Goal: Task Accomplishment & Management: Complete application form

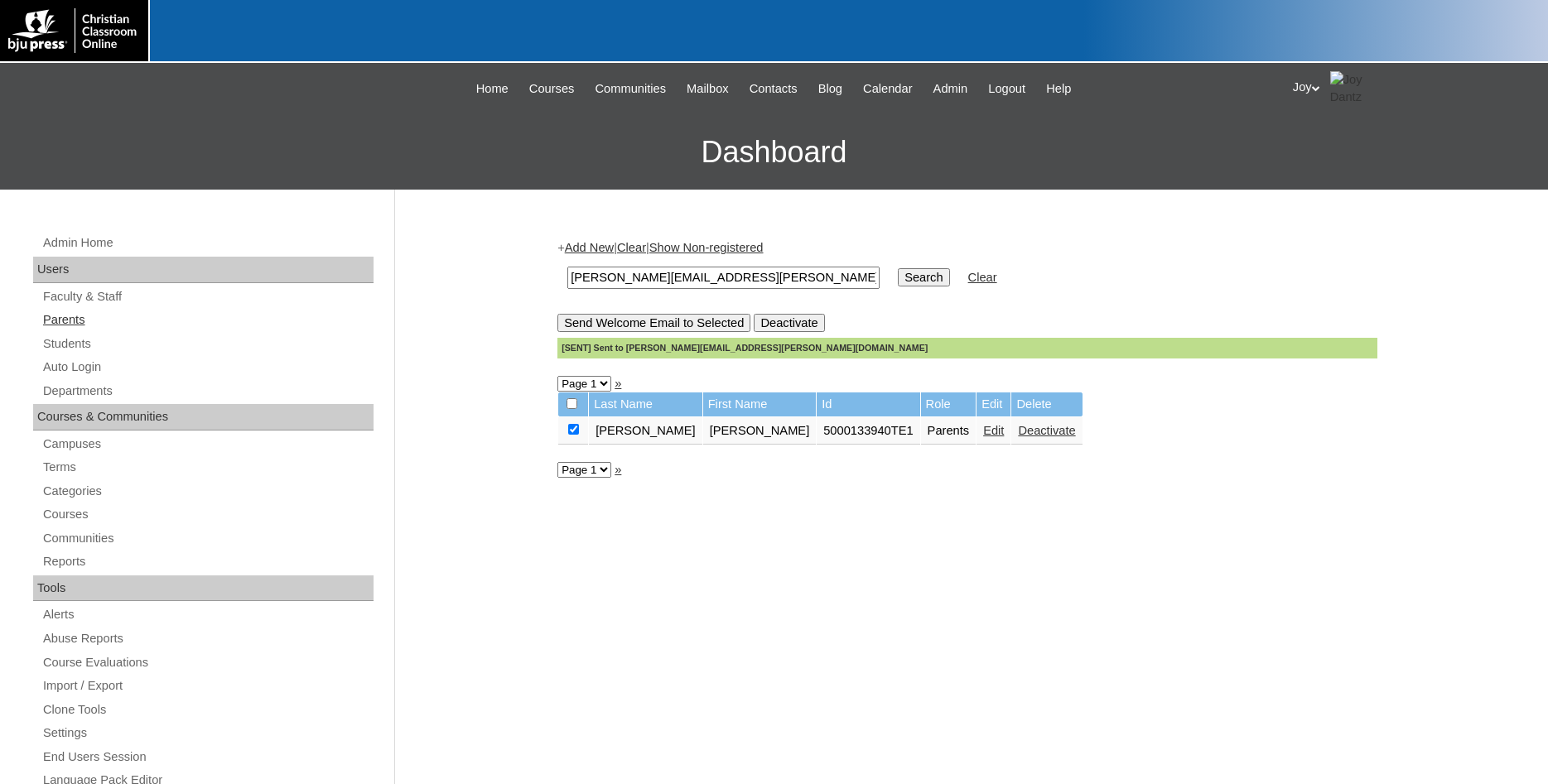
click at [60, 326] on link "Parents" at bounding box center [207, 321] width 332 height 21
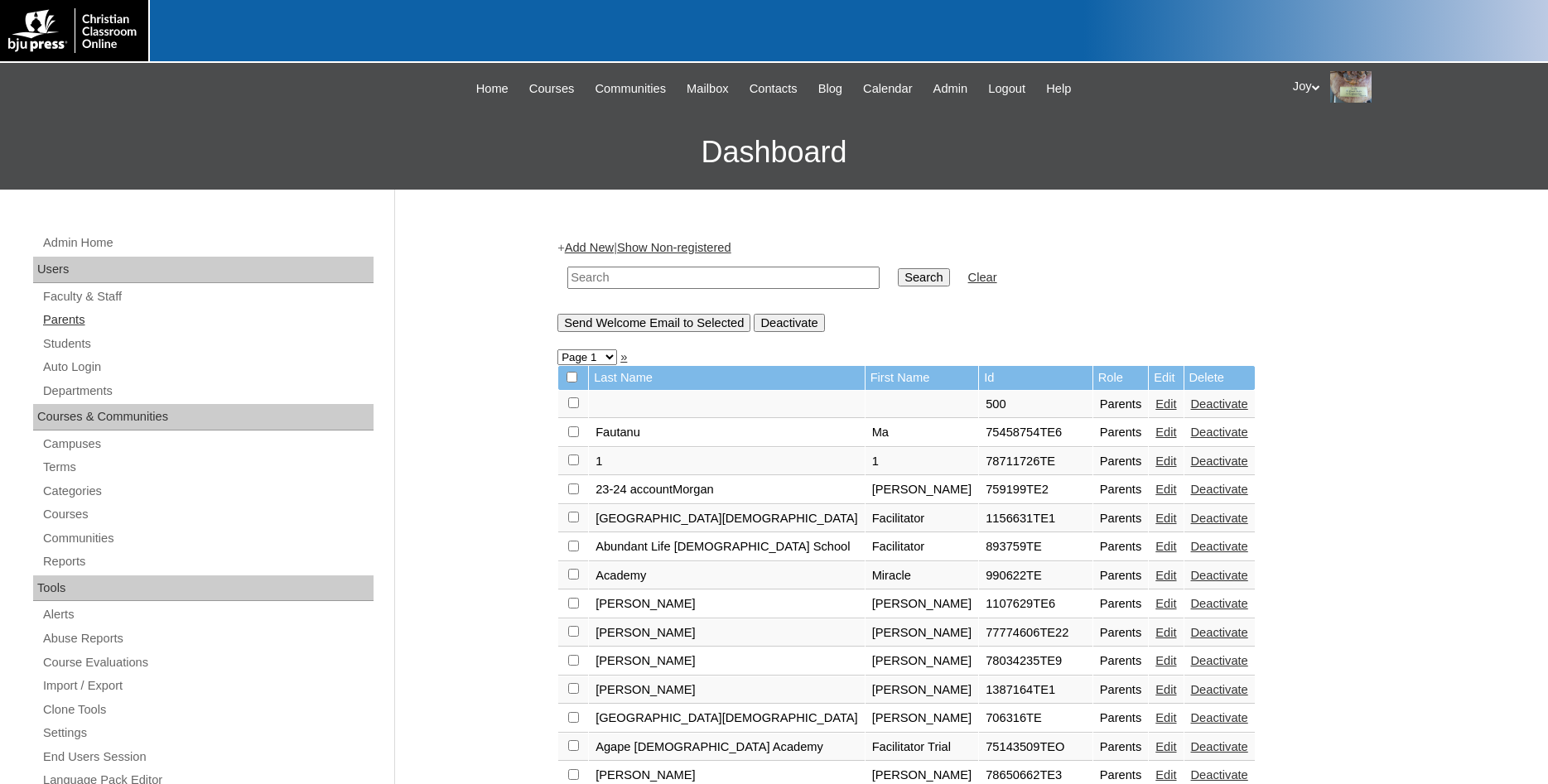
click at [61, 321] on link "Parents" at bounding box center [207, 321] width 332 height 21
paste input "500029448"
type input "500029448"
click at [897, 284] on input "Search" at bounding box center [923, 277] width 52 height 18
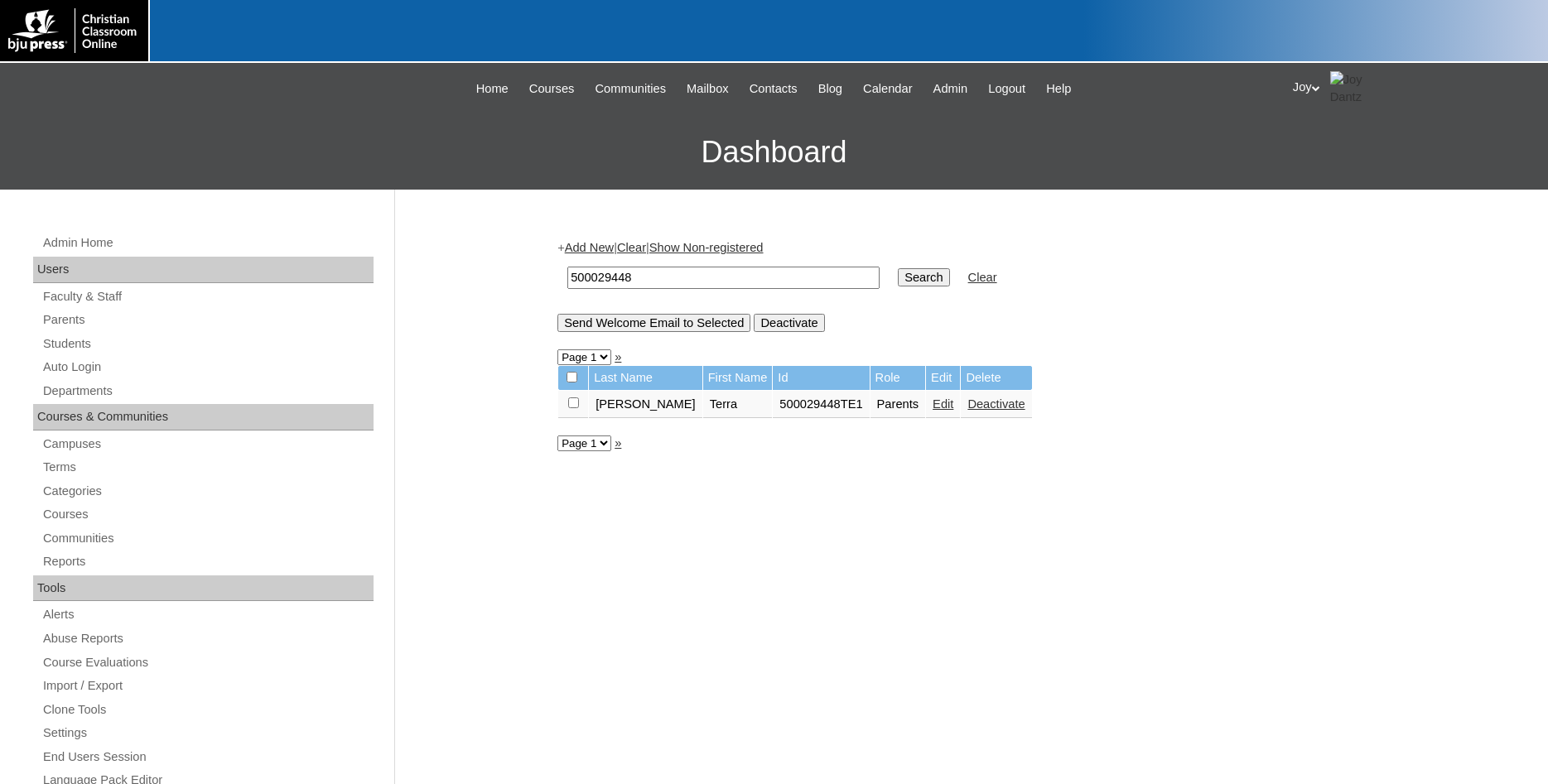
click at [571, 408] on input "checkbox" at bounding box center [573, 402] width 11 height 11
checkbox input "true"
click at [663, 328] on input "Send Welcome Email to Selected" at bounding box center [654, 322] width 193 height 18
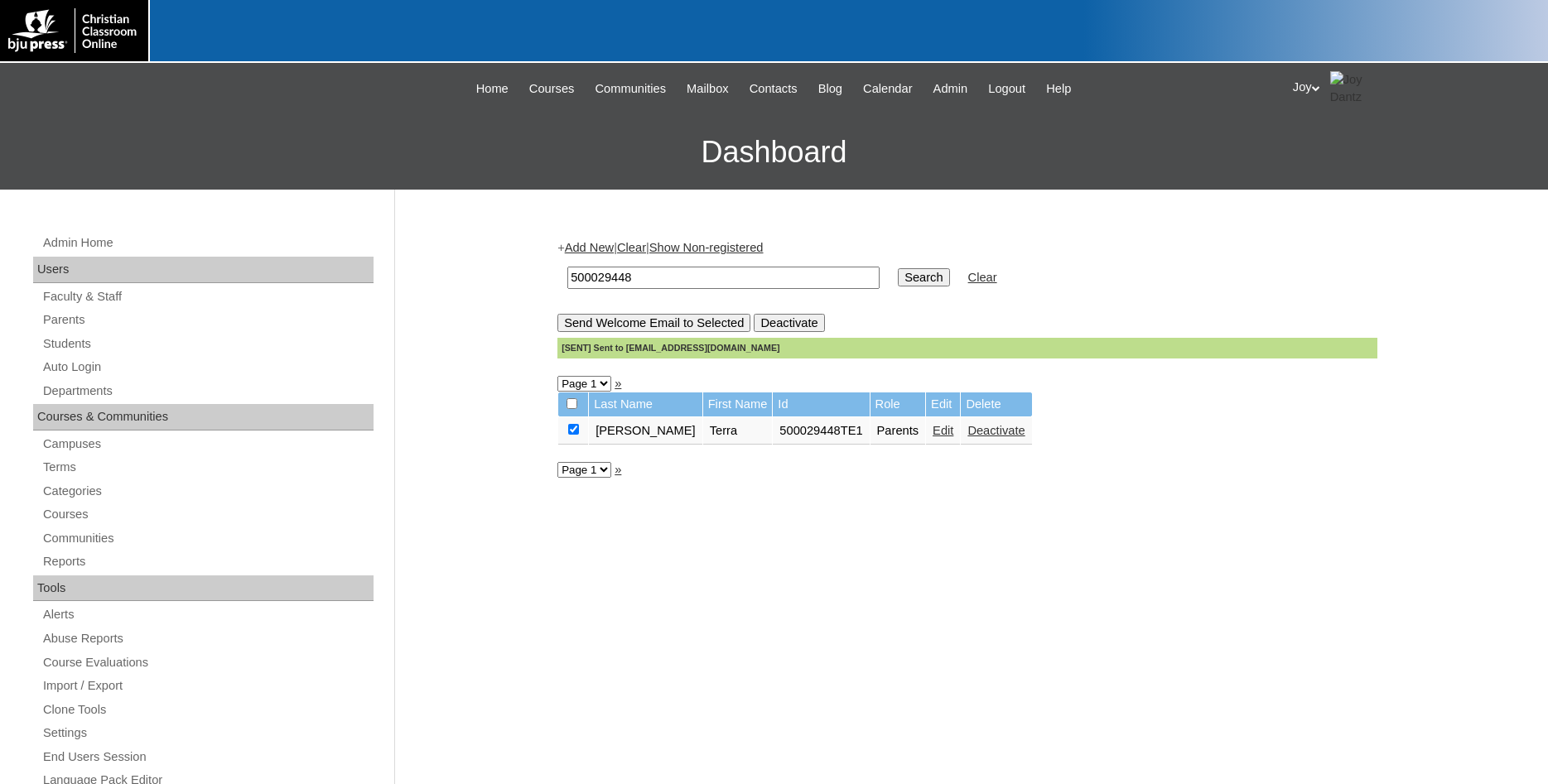
click at [65, 338] on link "Students" at bounding box center [207, 344] width 332 height 21
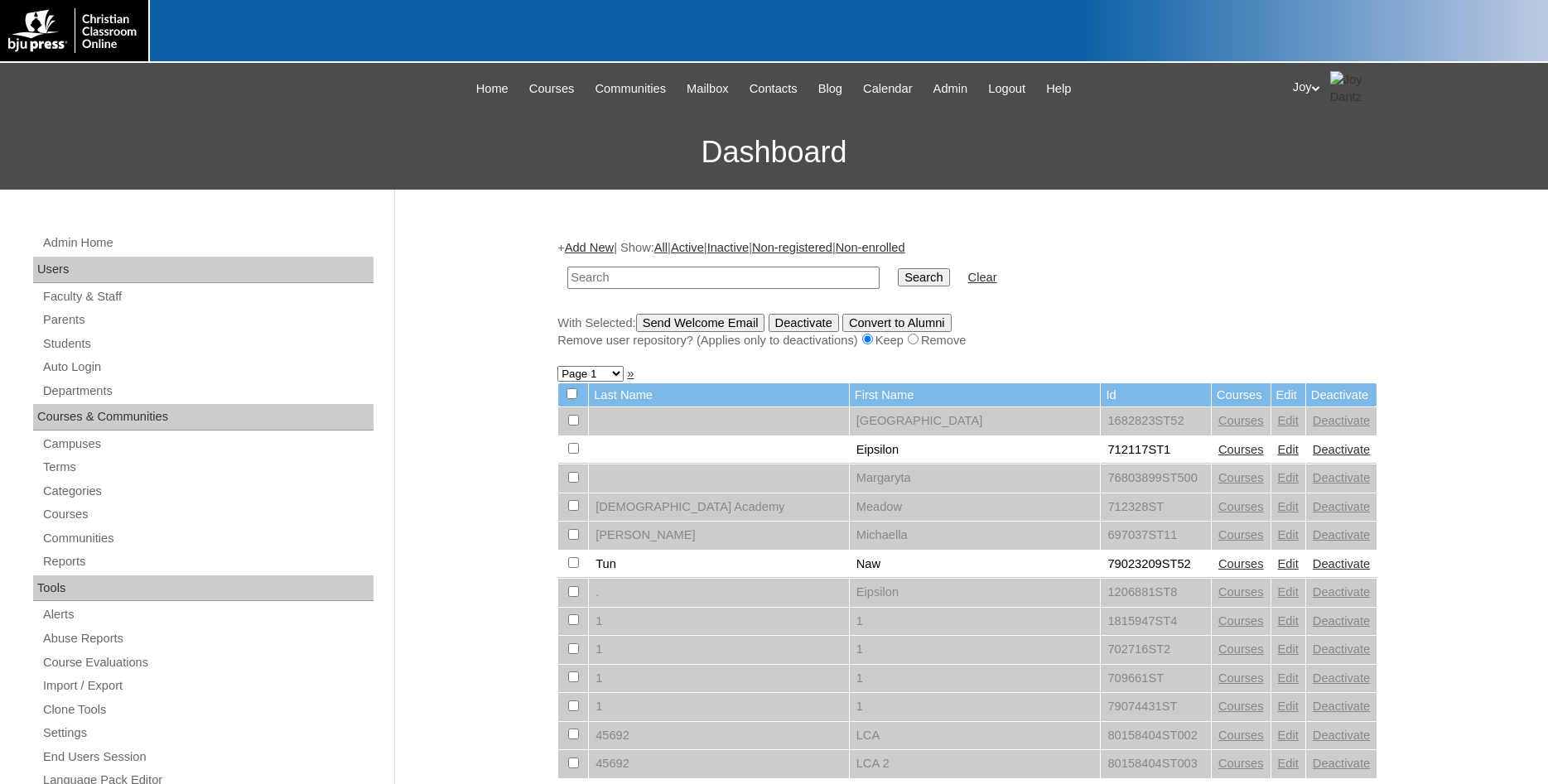
click at [763, 271] on input "text" at bounding box center [723, 277] width 312 height 22
type input "500029448"
click at [905, 285] on input "Search" at bounding box center [923, 277] width 52 height 18
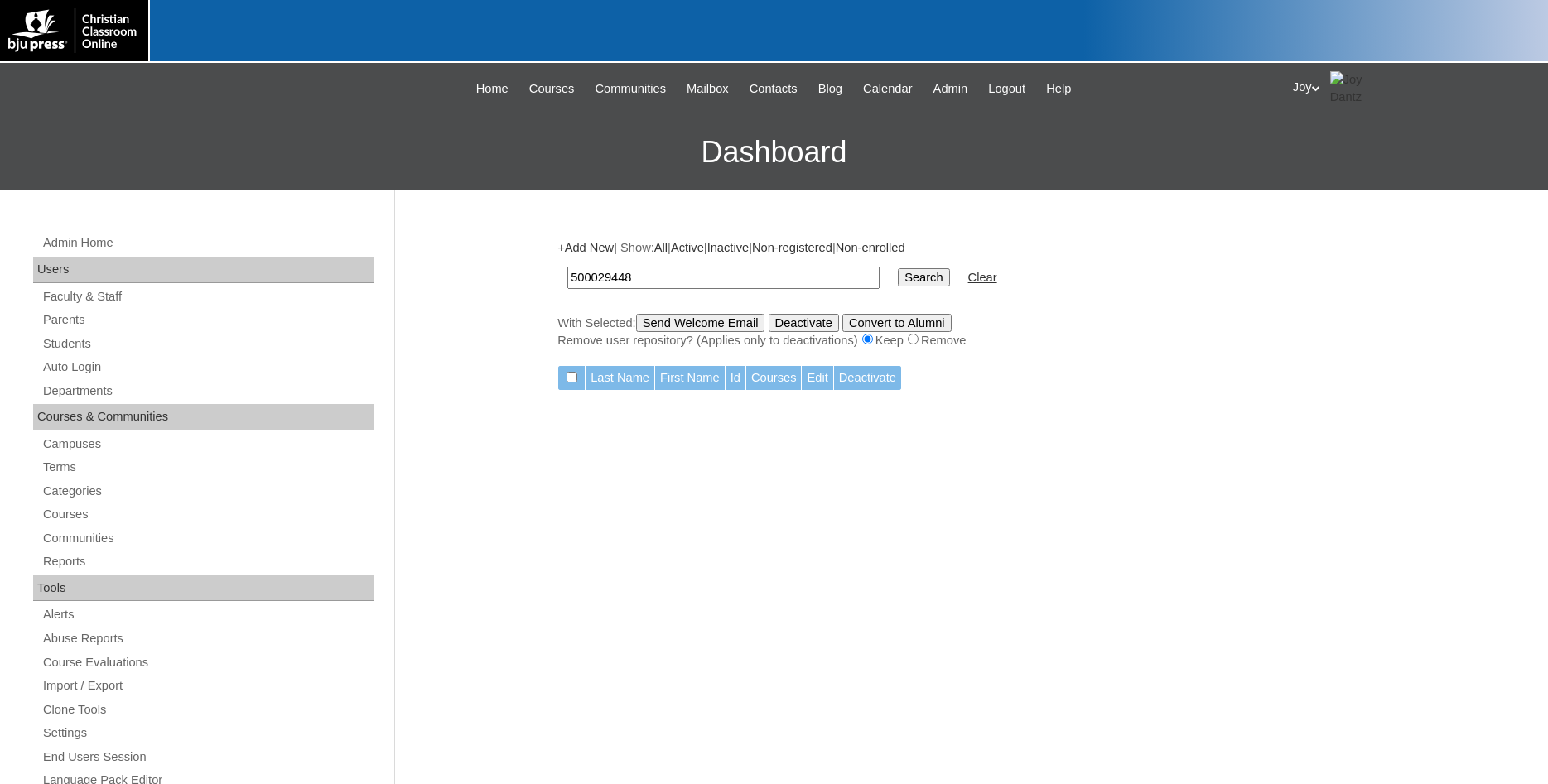
click at [604, 252] on link "Add New" at bounding box center [589, 248] width 49 height 13
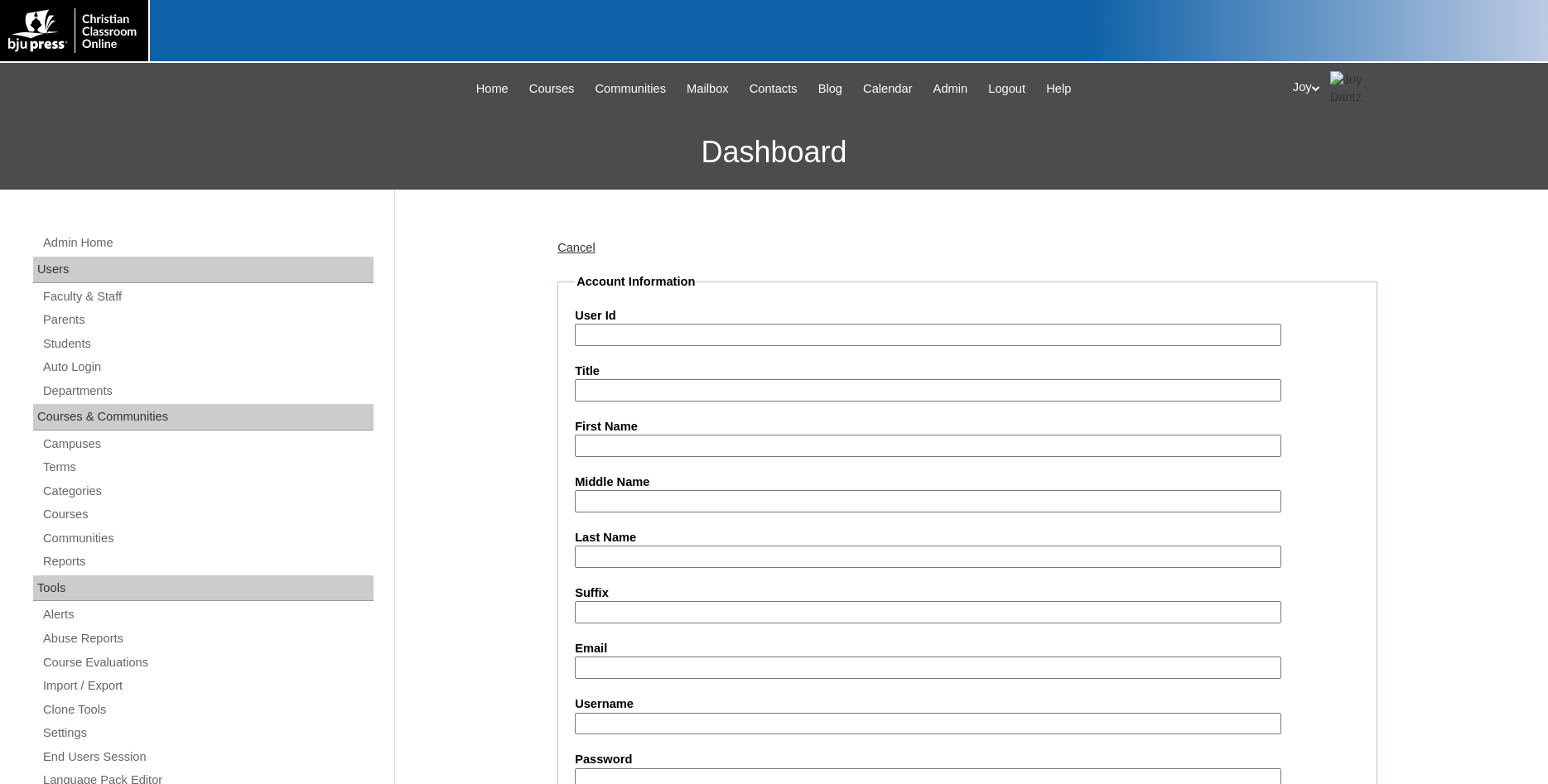
paste input "500029448"
type input "500029448ST1"
click at [619, 438] on input "First Name" at bounding box center [928, 445] width 706 height 22
type input "Sierra"
click at [605, 548] on input "Last Name" at bounding box center [928, 557] width 706 height 22
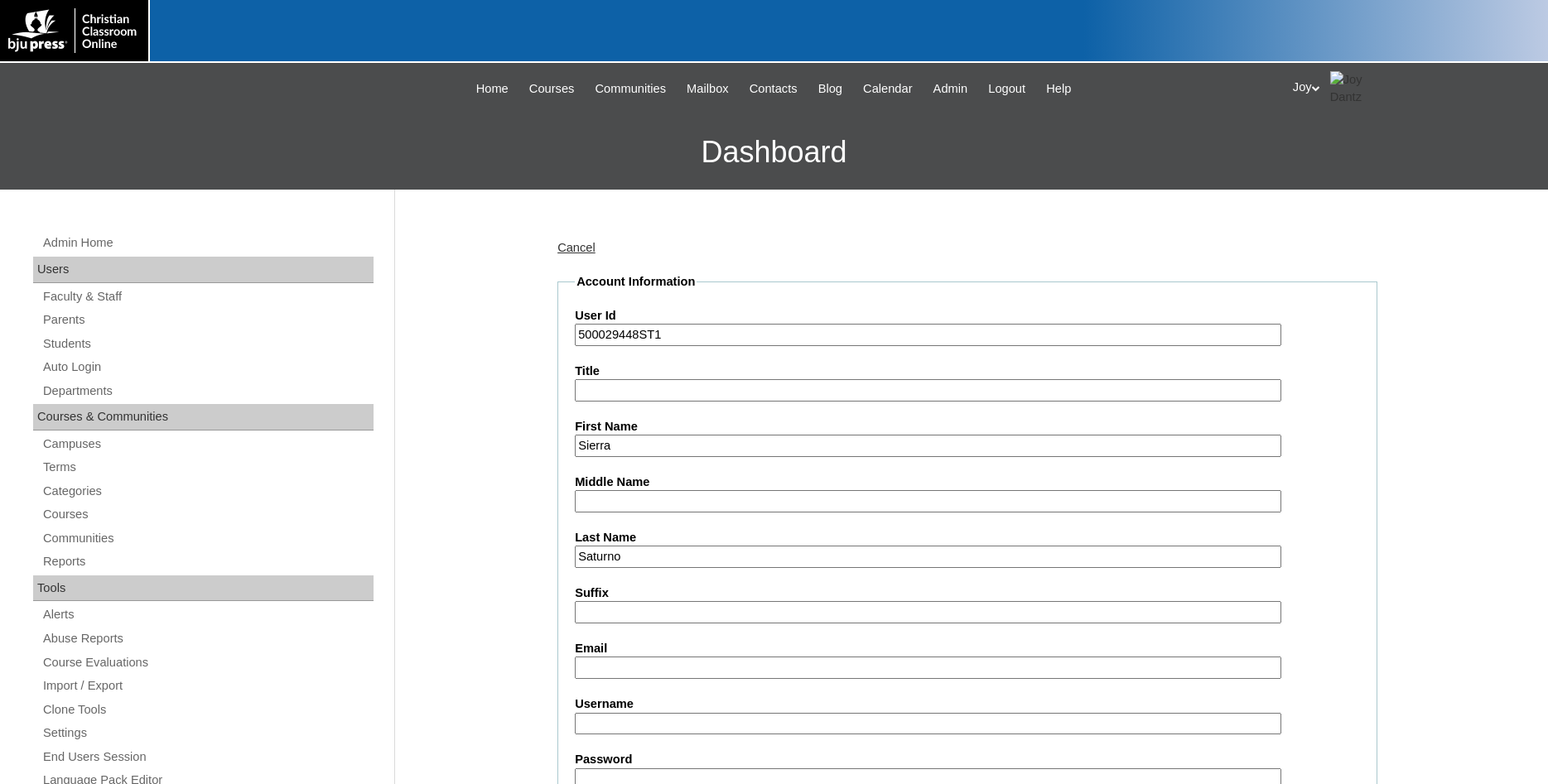
type input "Saturno"
click at [635, 671] on input "Email" at bounding box center [928, 667] width 706 height 22
paste input "terrabeck@hotmail.com"
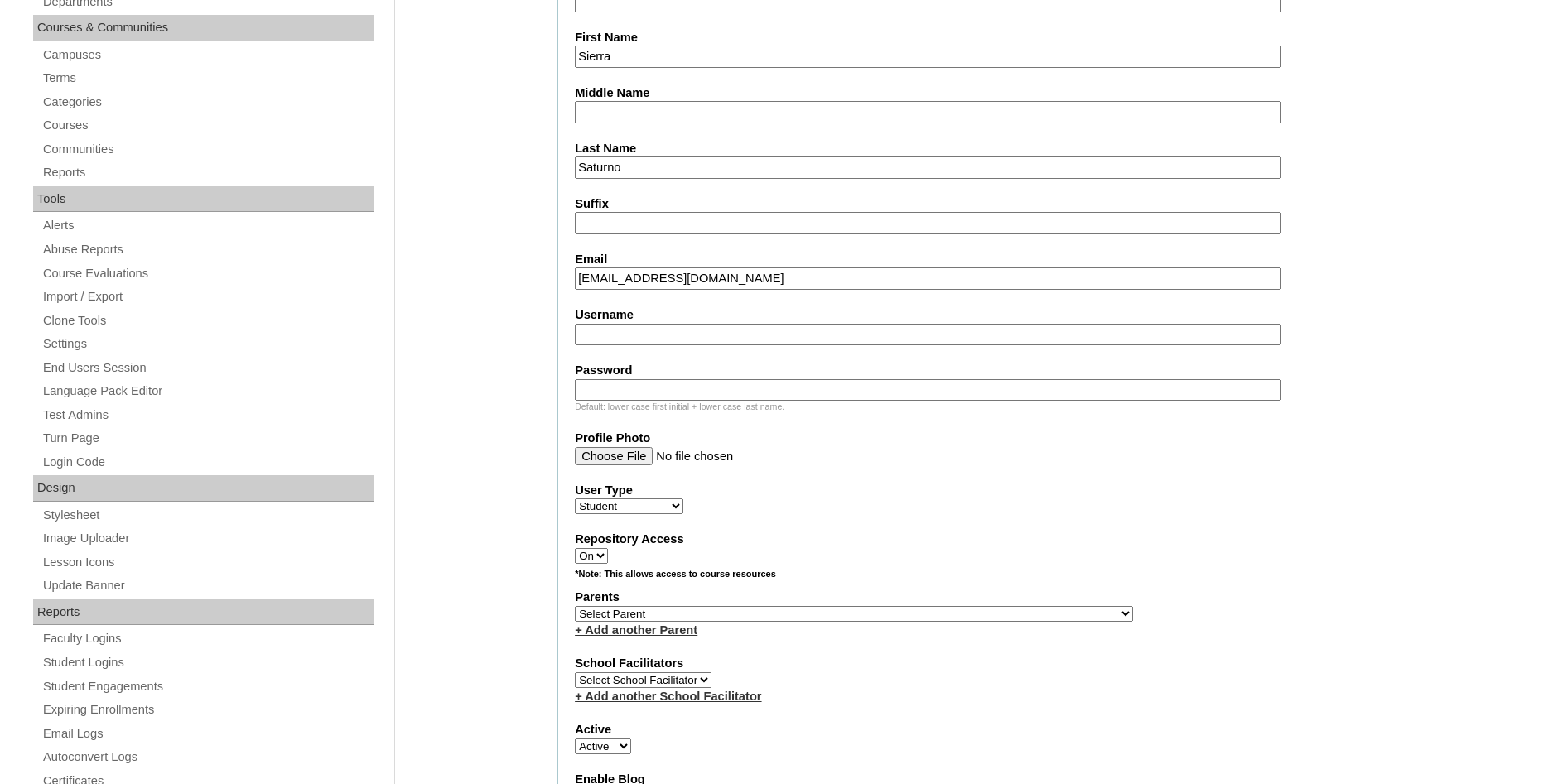
scroll to position [422, 0]
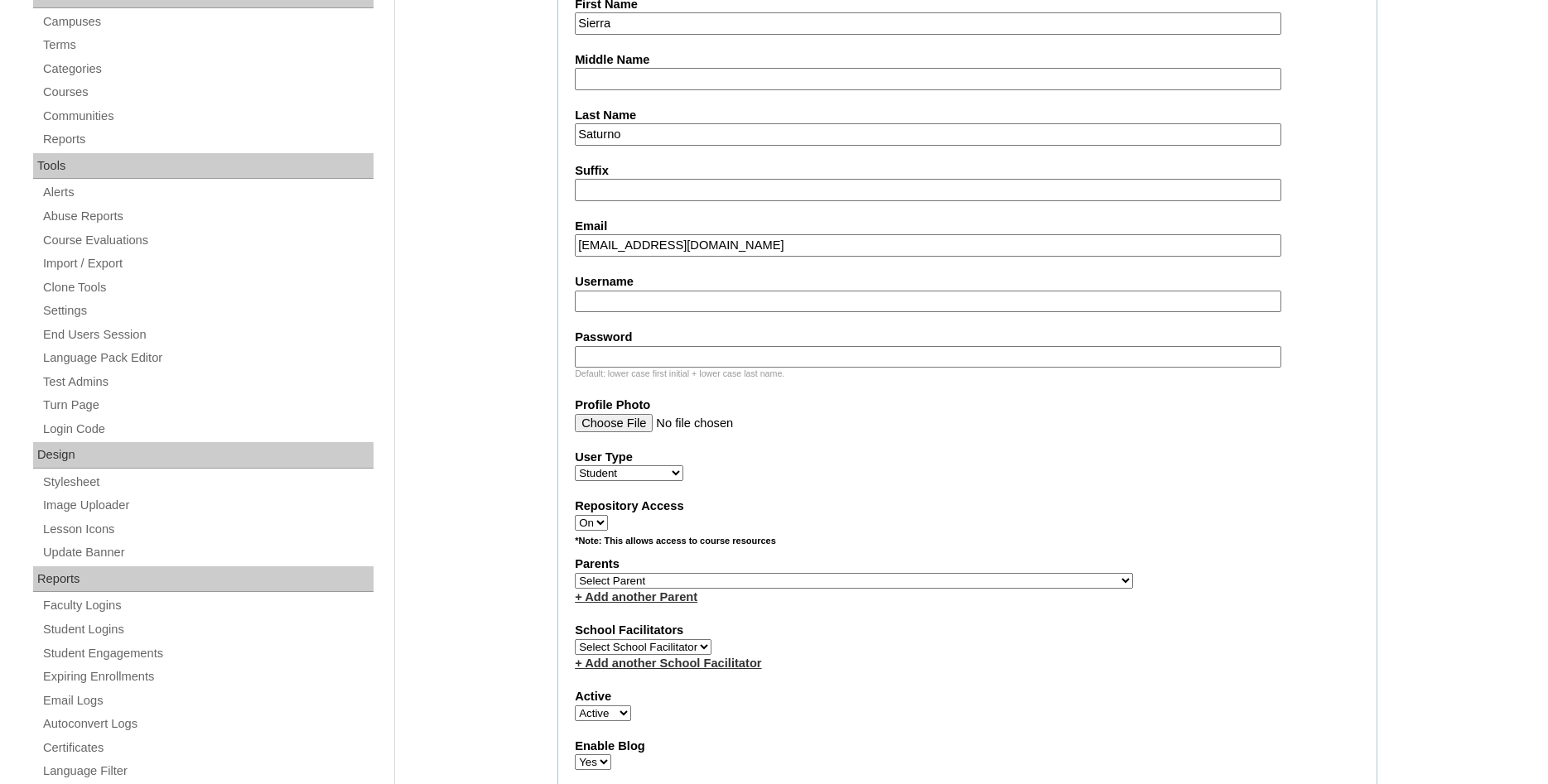
type input "terrabeck@hotmail.com"
select select "36304"
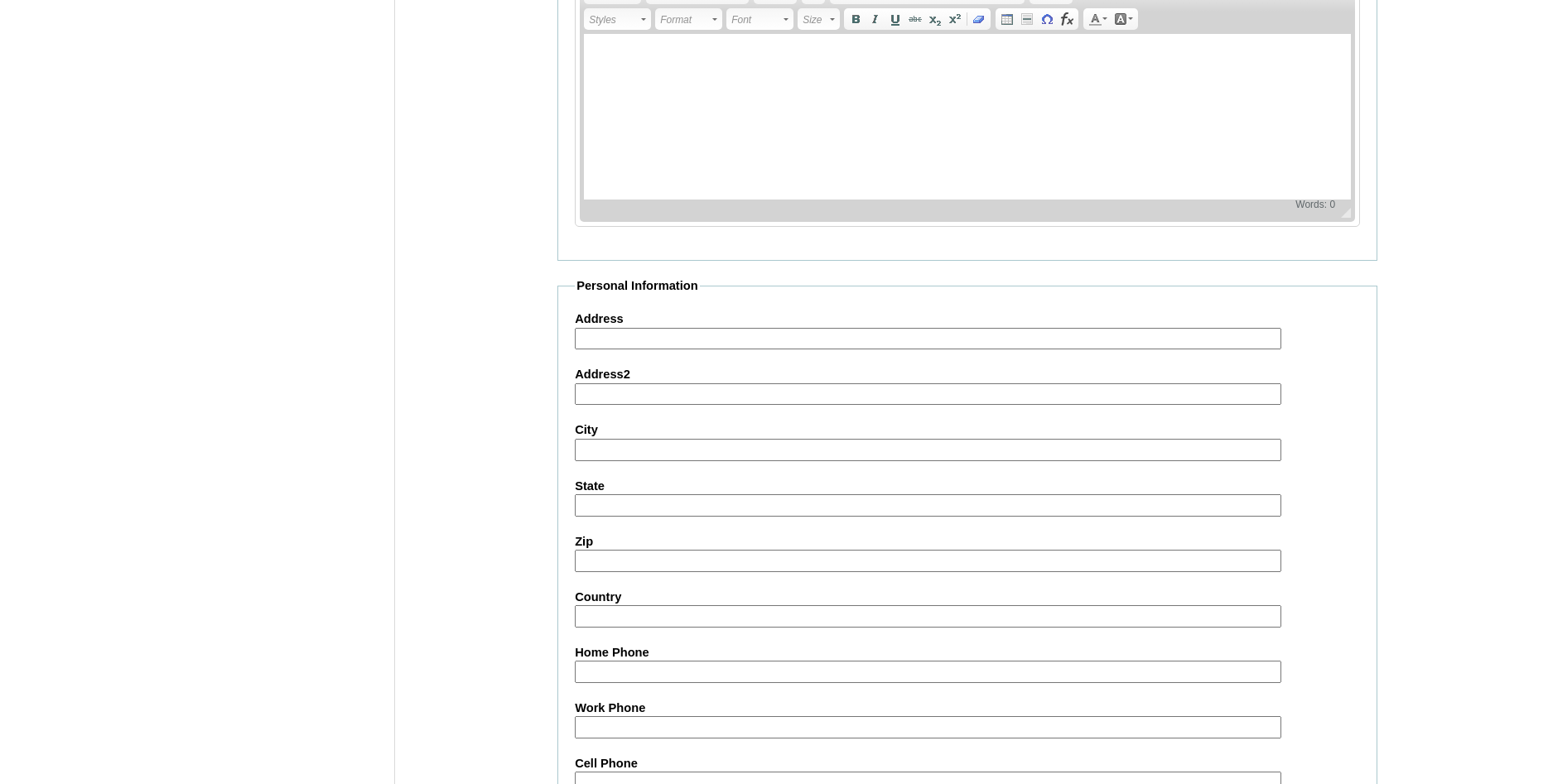
scroll to position [1762, 0]
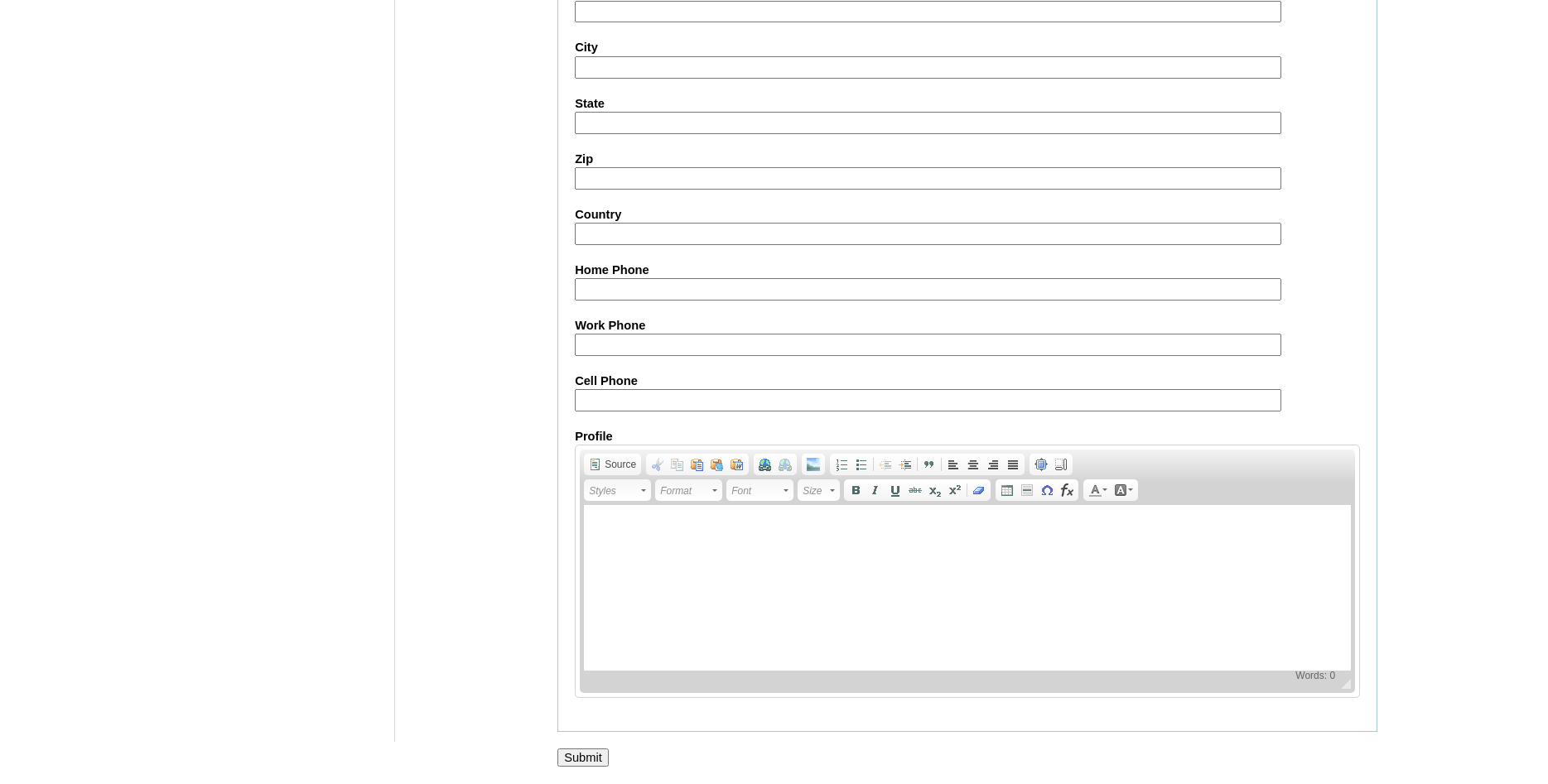
click at [559, 748] on input "Submit" at bounding box center [583, 757] width 52 height 18
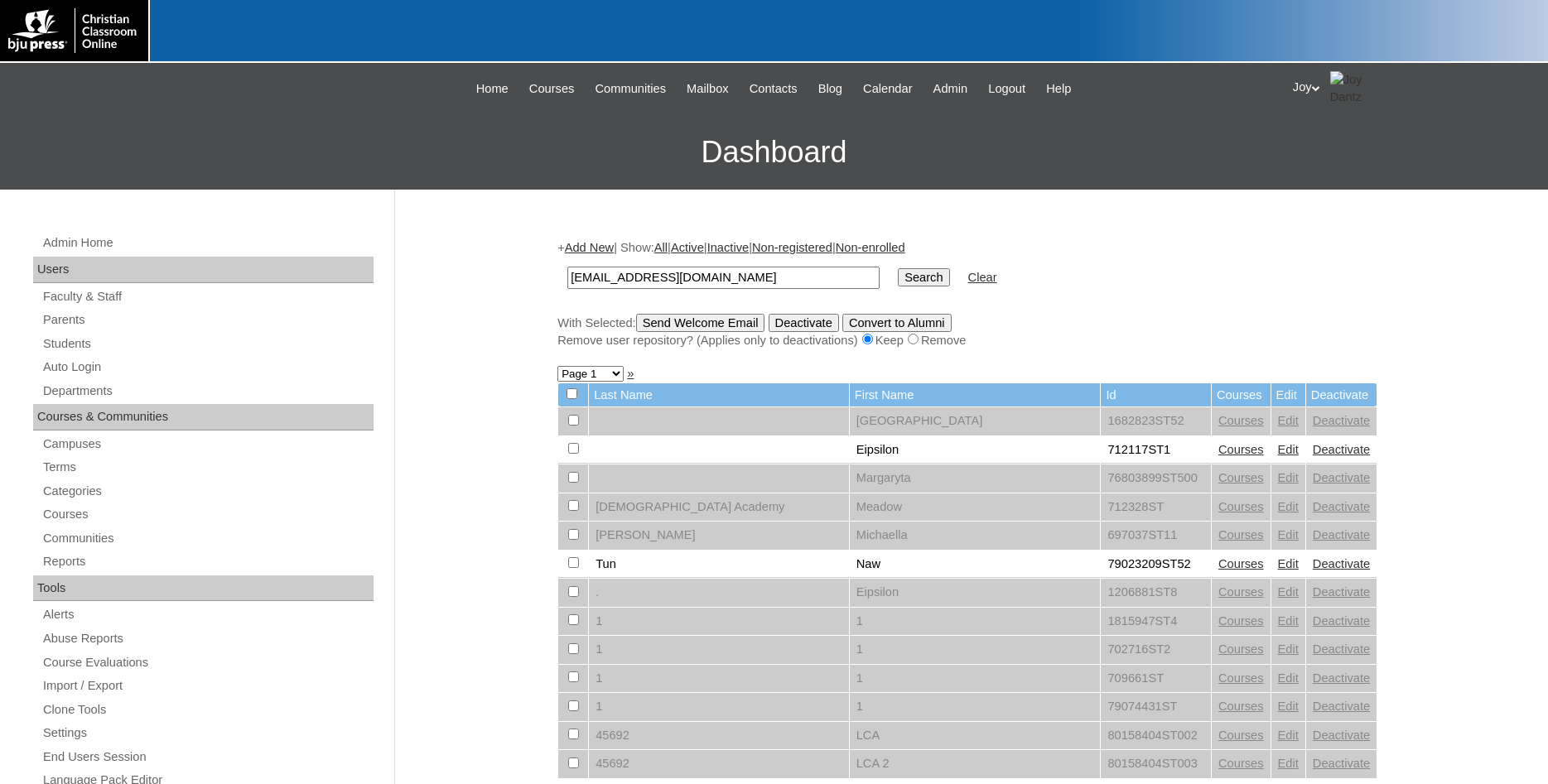
type input "[EMAIL_ADDRESS][DOMAIN_NAME]"
click at [897, 272] on input "Search" at bounding box center [923, 277] width 52 height 18
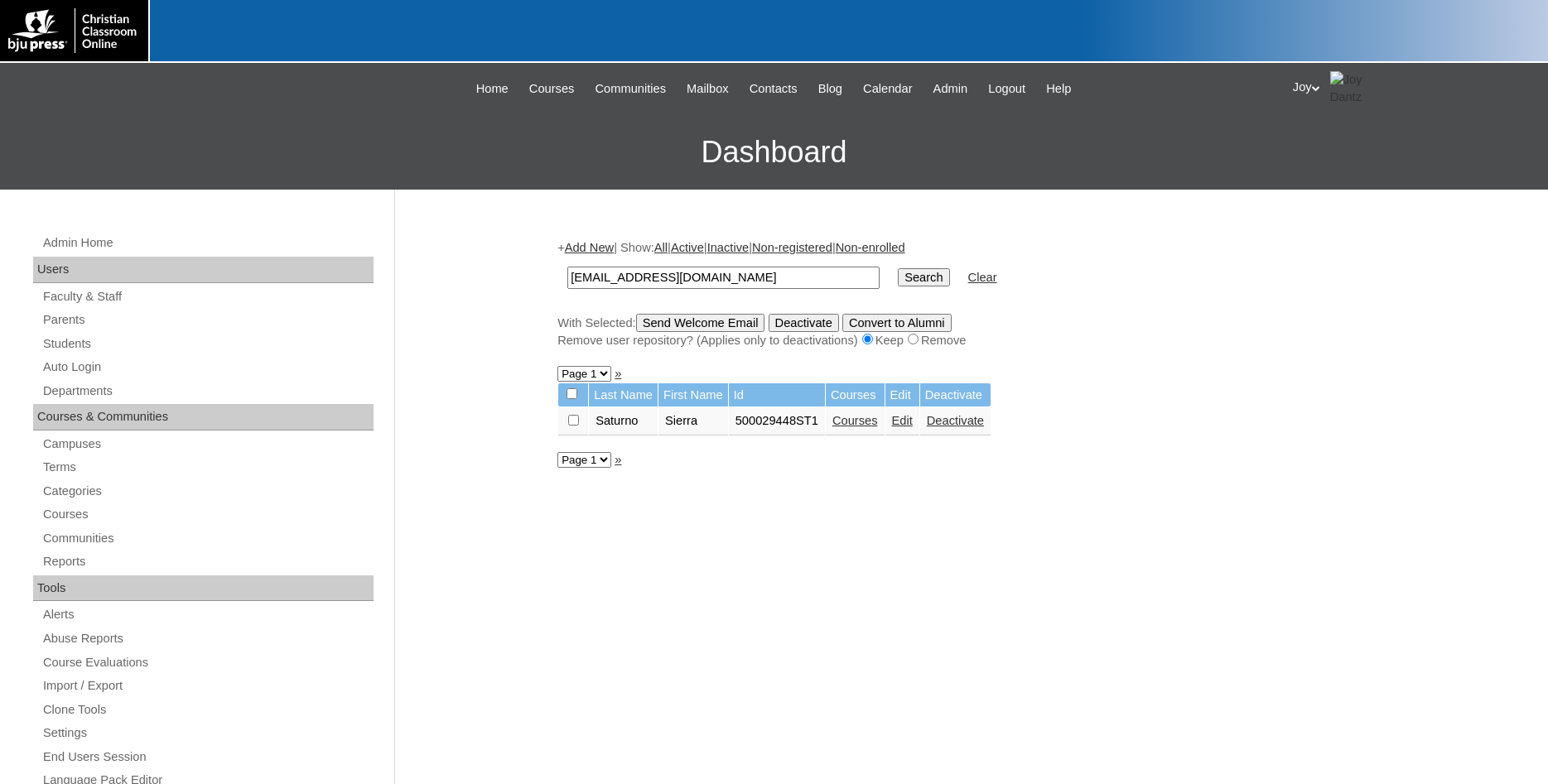
click at [874, 424] on link "Courses" at bounding box center [854, 420] width 45 height 13
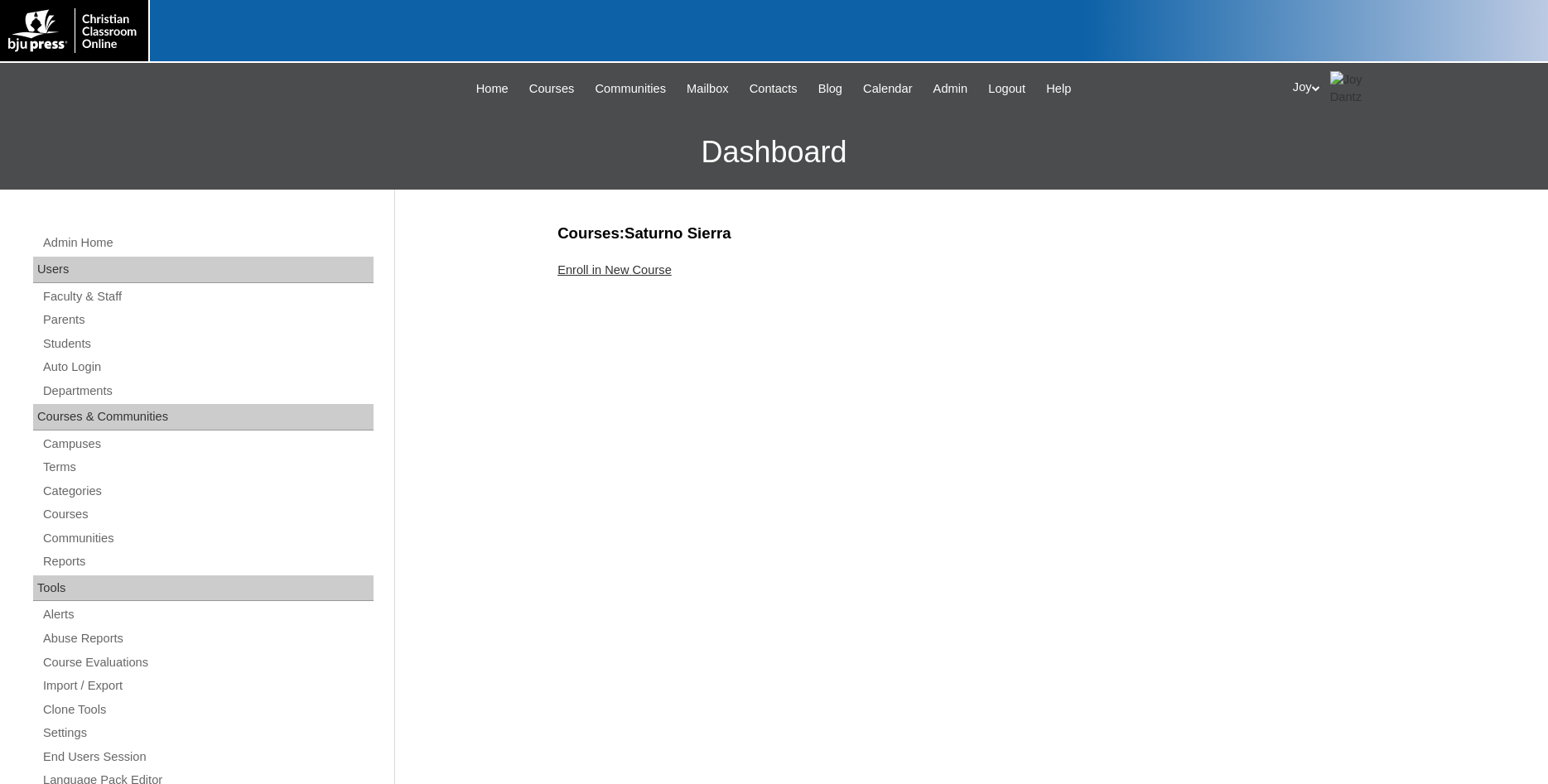
click at [598, 269] on link "Enroll in New Course" at bounding box center [614, 270] width 114 height 13
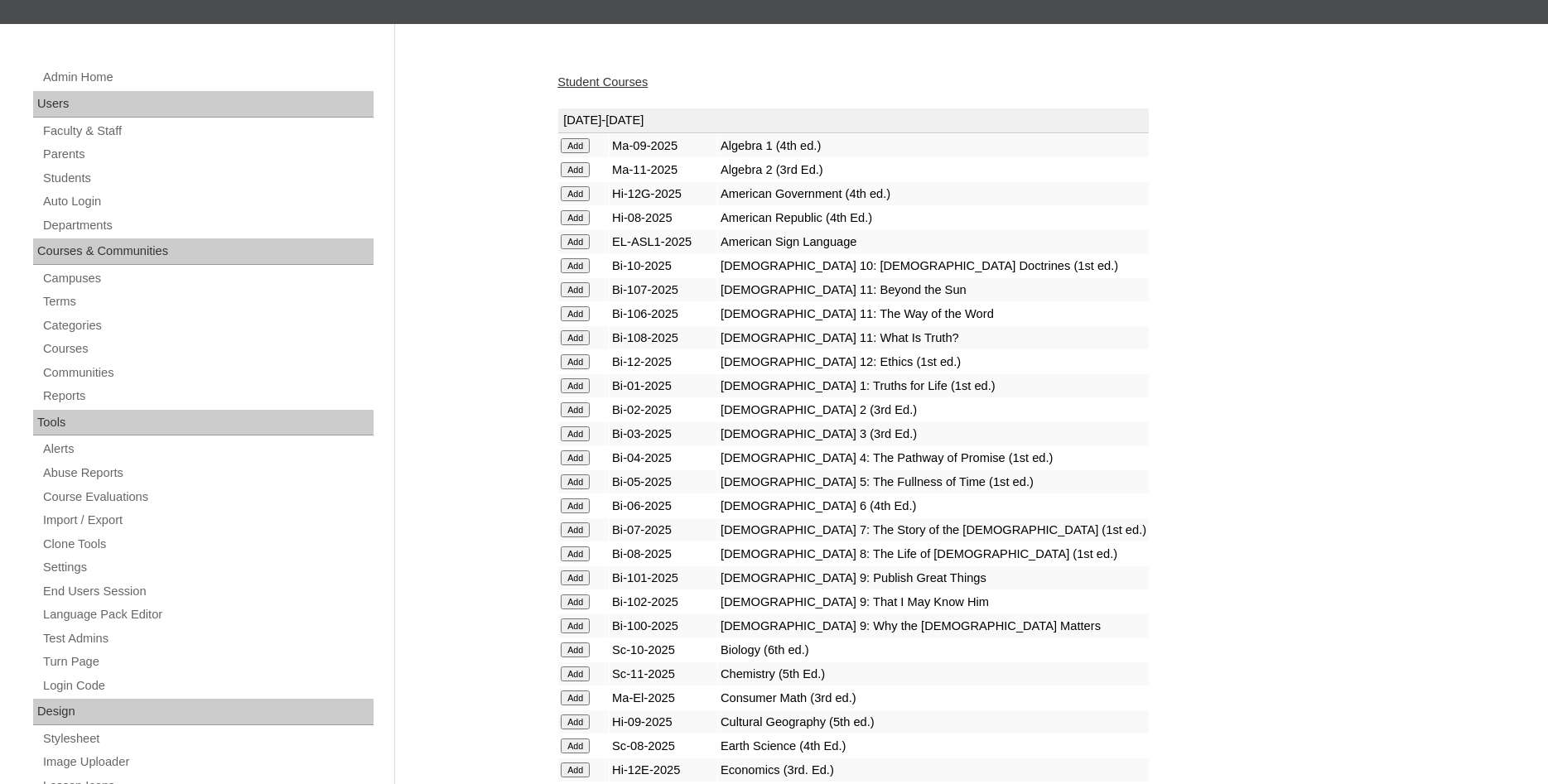
scroll to position [253, 0]
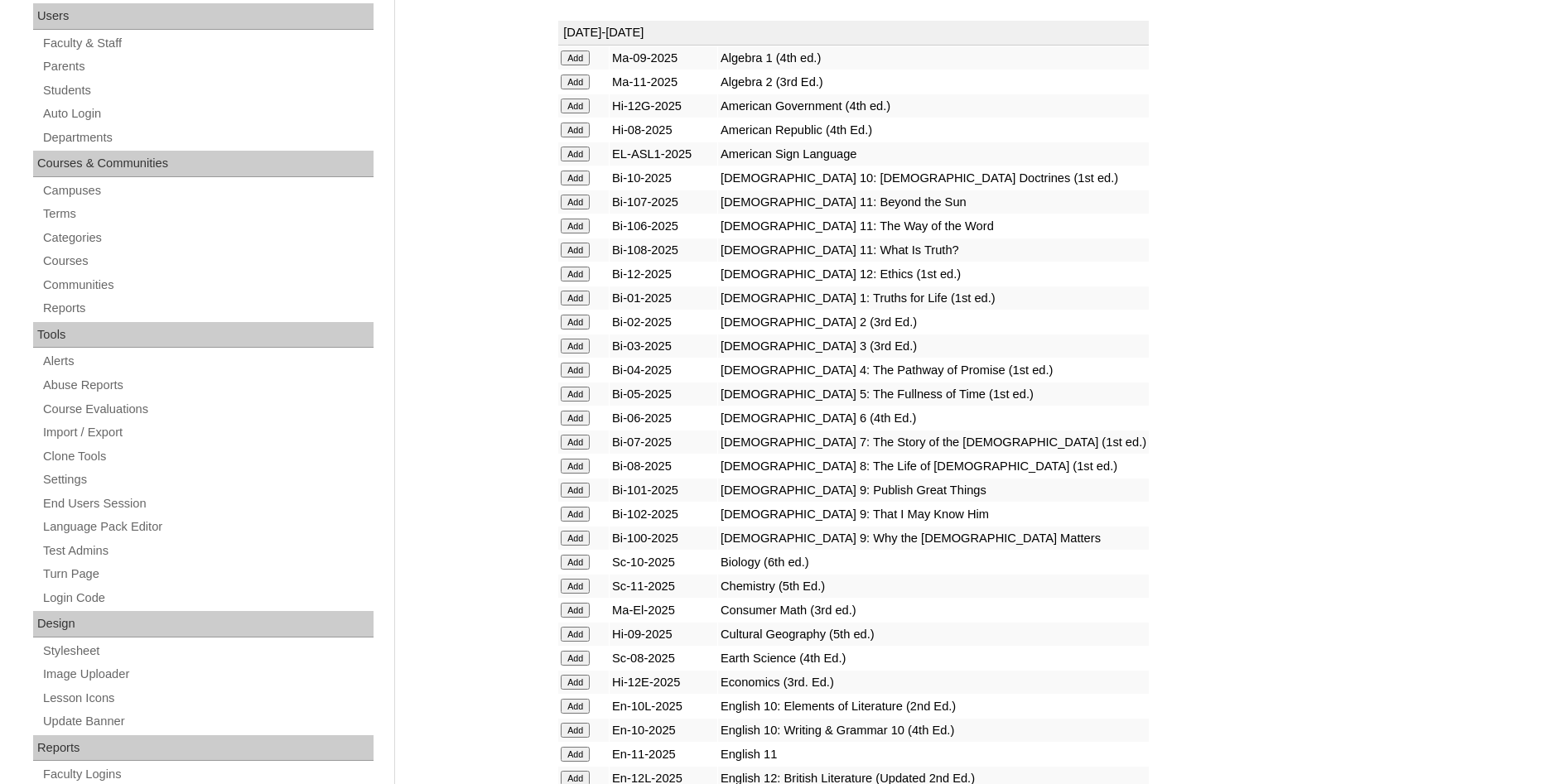
click at [577, 65] on input "Add" at bounding box center [575, 59] width 29 height 15
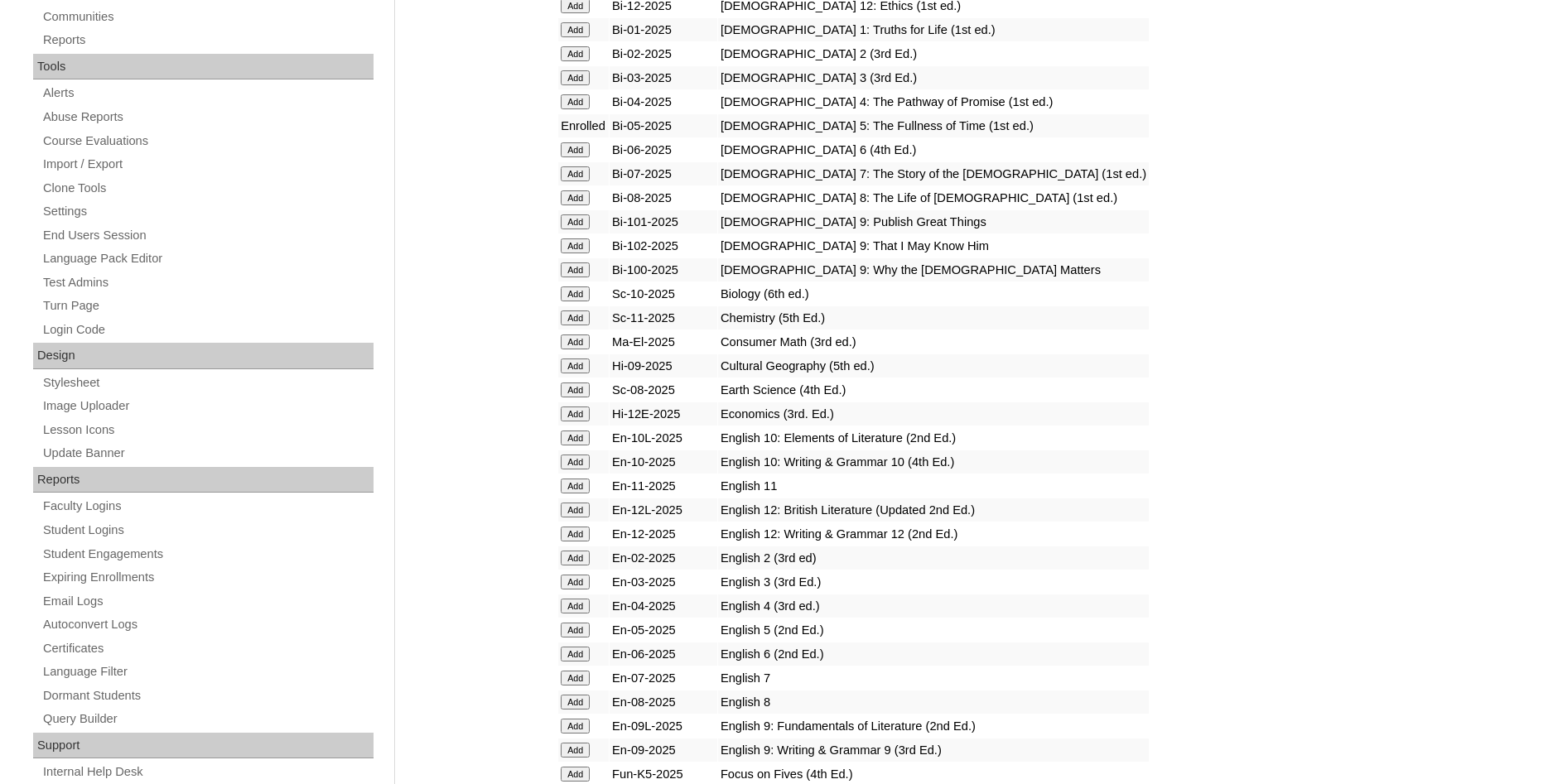
scroll to position [591, 0]
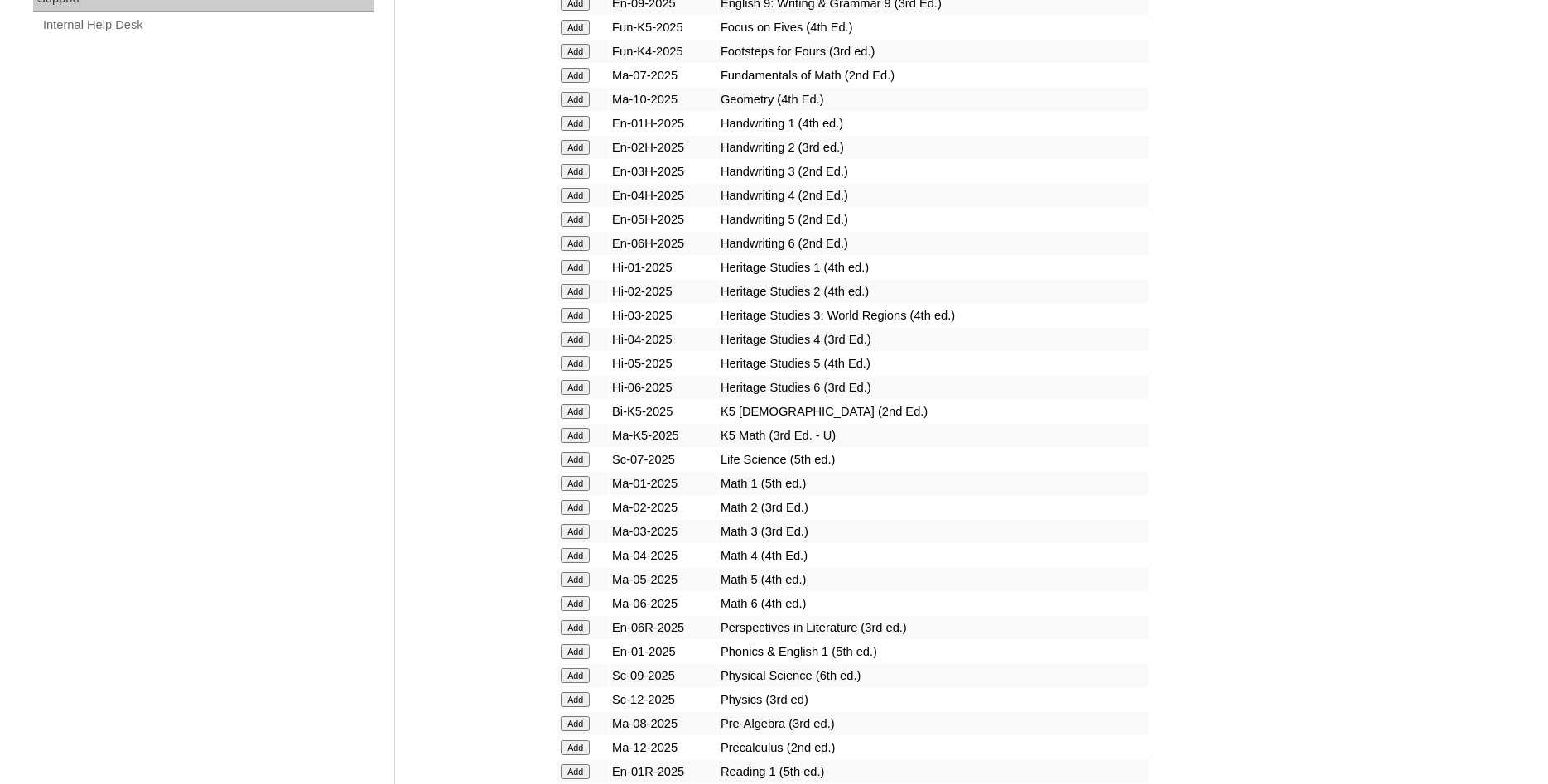
scroll to position [1182, 0]
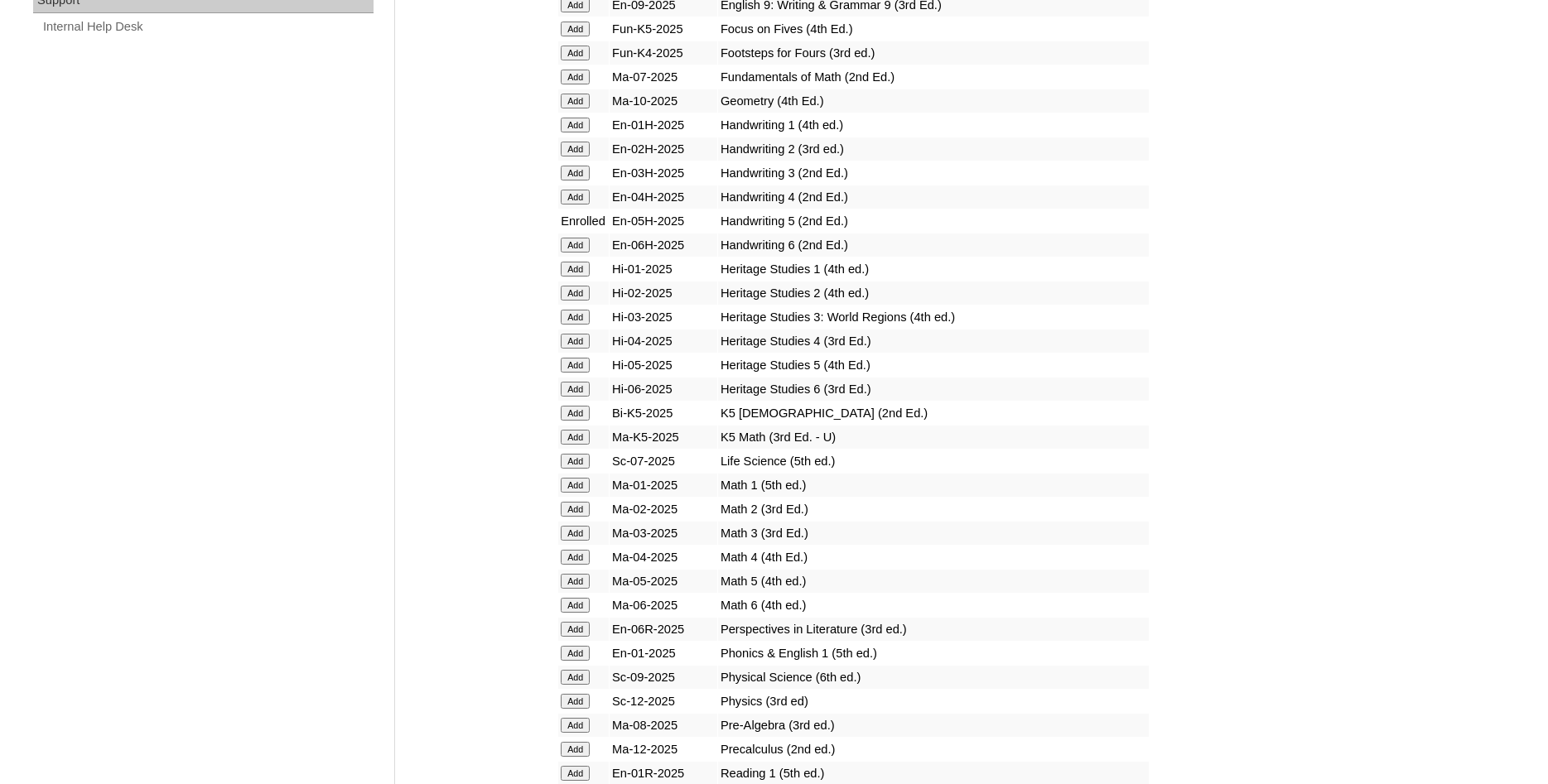
scroll to position [1520, 0]
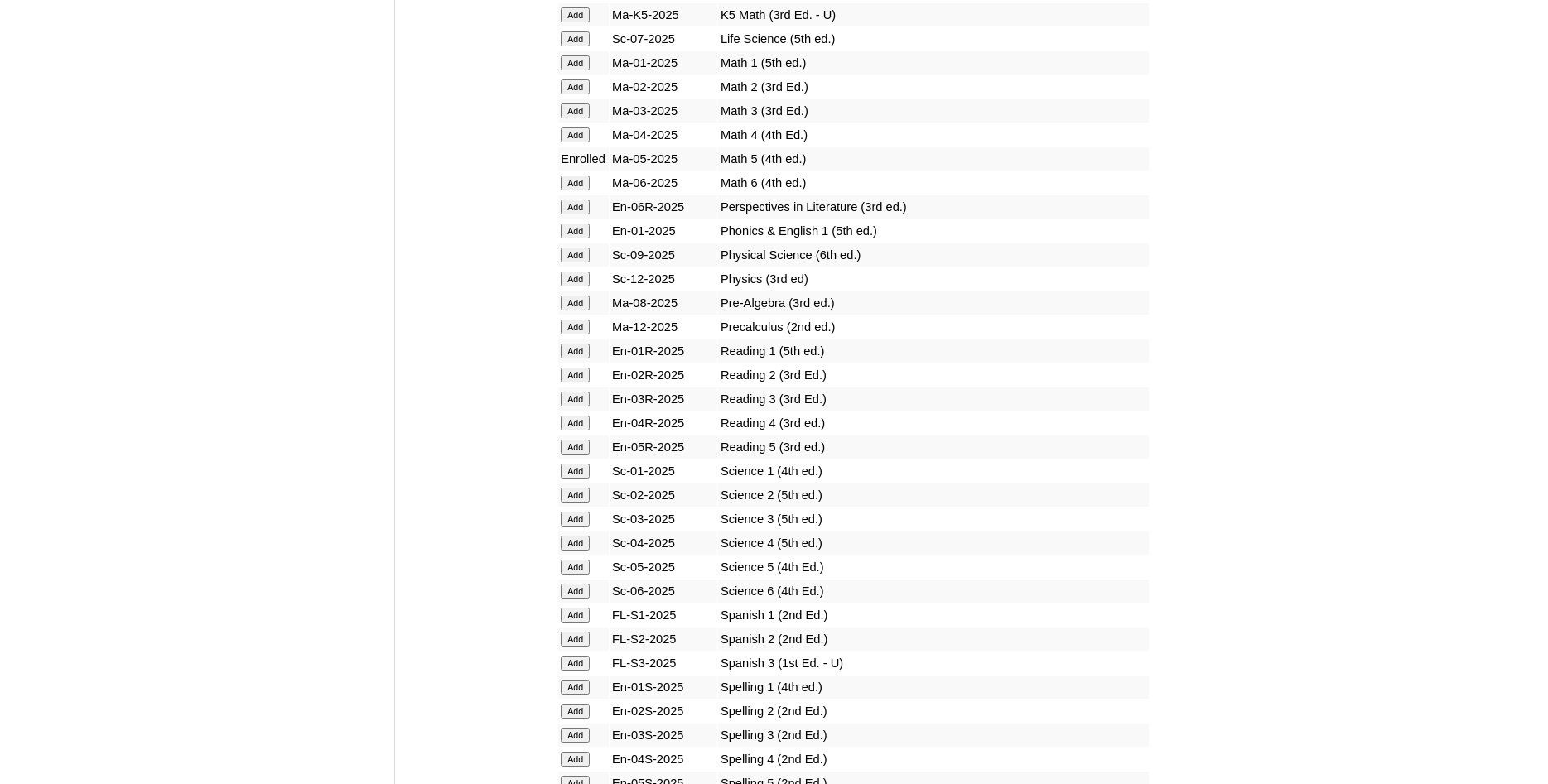
scroll to position [1942, 0]
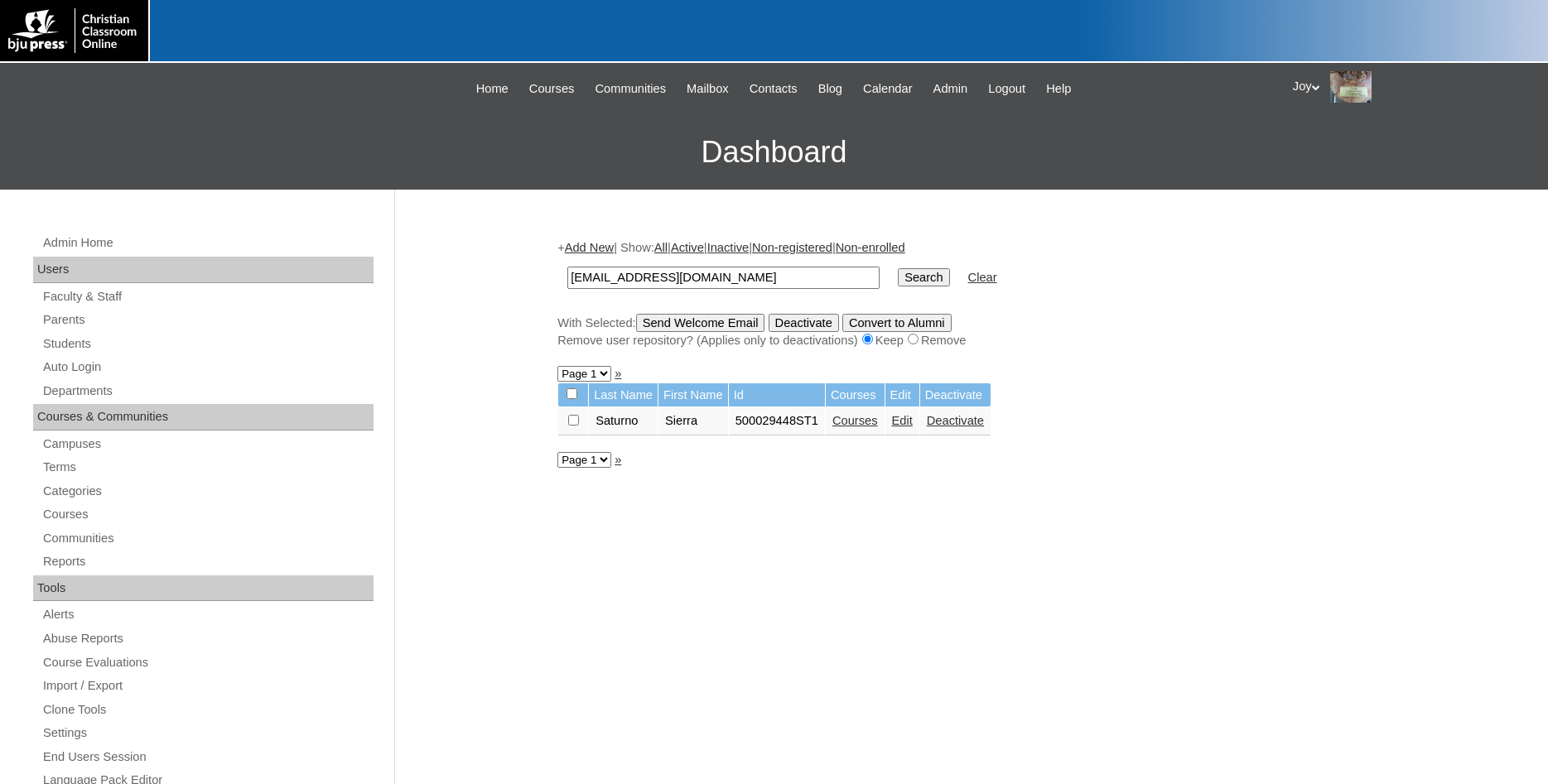
click at [862, 427] on link "Courses" at bounding box center [854, 420] width 45 height 13
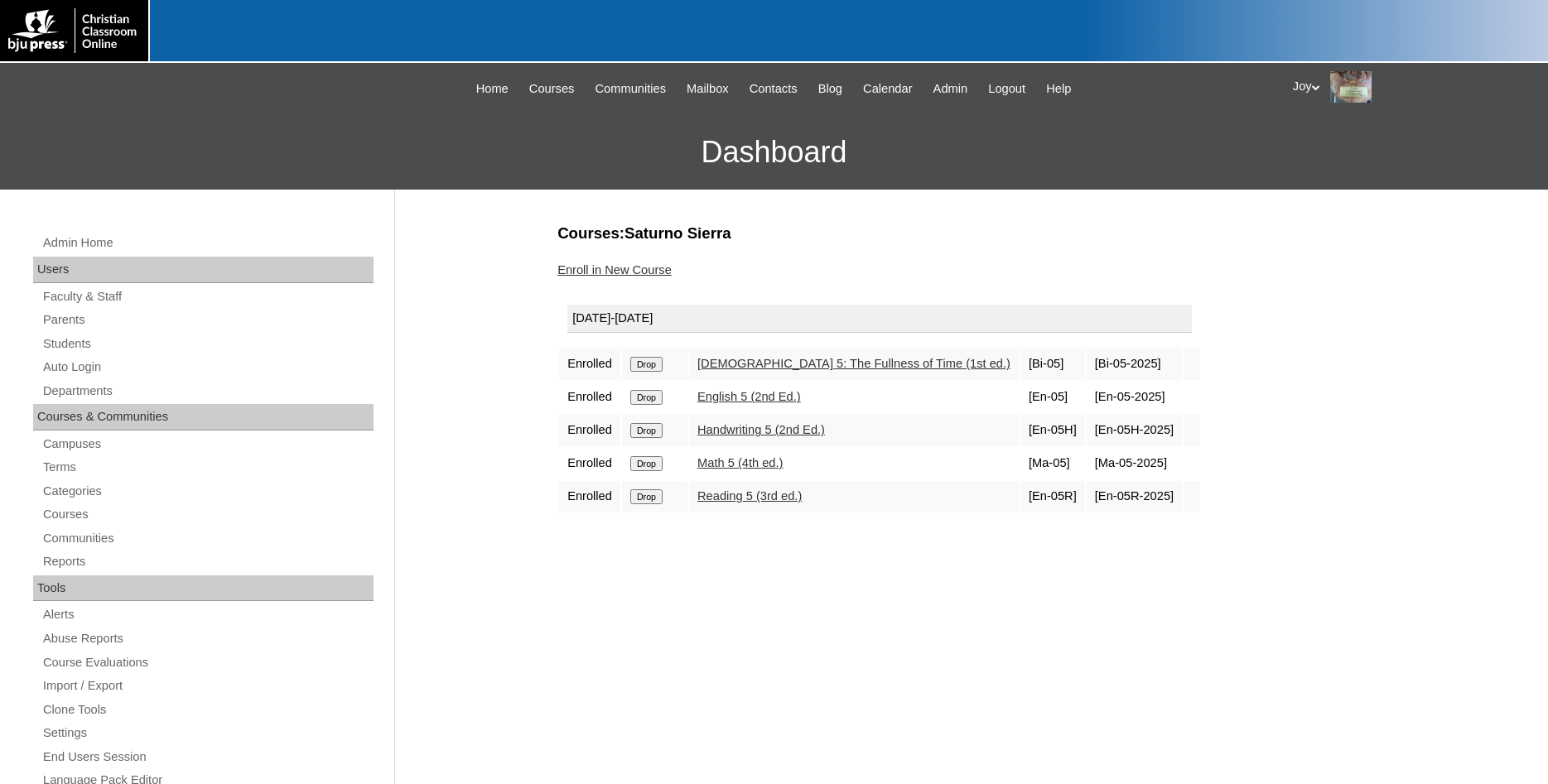
click at [864, 424] on td "Handwriting 5 (2nd Ed.)" at bounding box center [853, 430] width 329 height 32
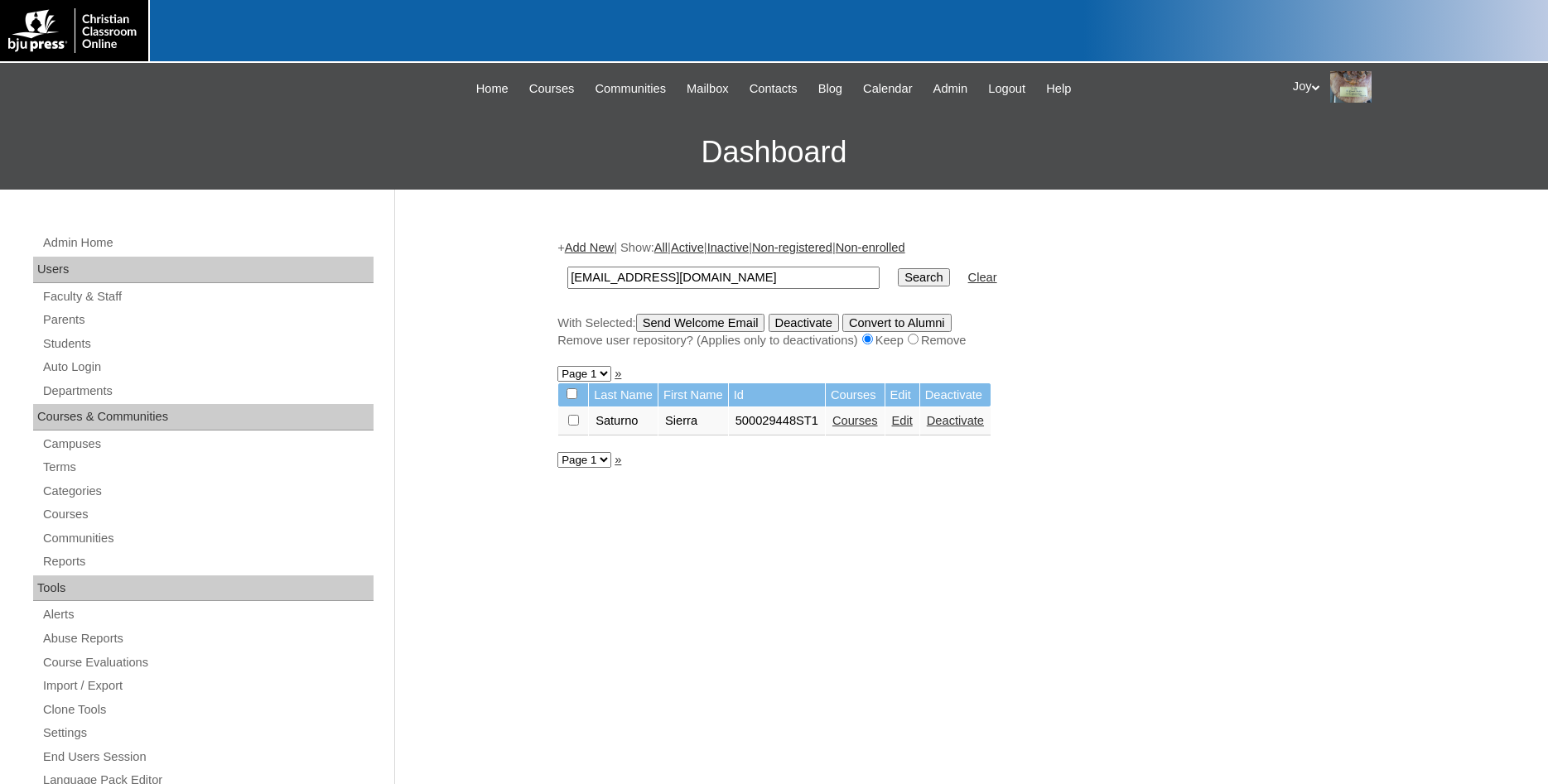
click at [613, 250] on link "Add New" at bounding box center [589, 248] width 49 height 13
click at [607, 246] on link "Add New" at bounding box center [589, 248] width 49 height 13
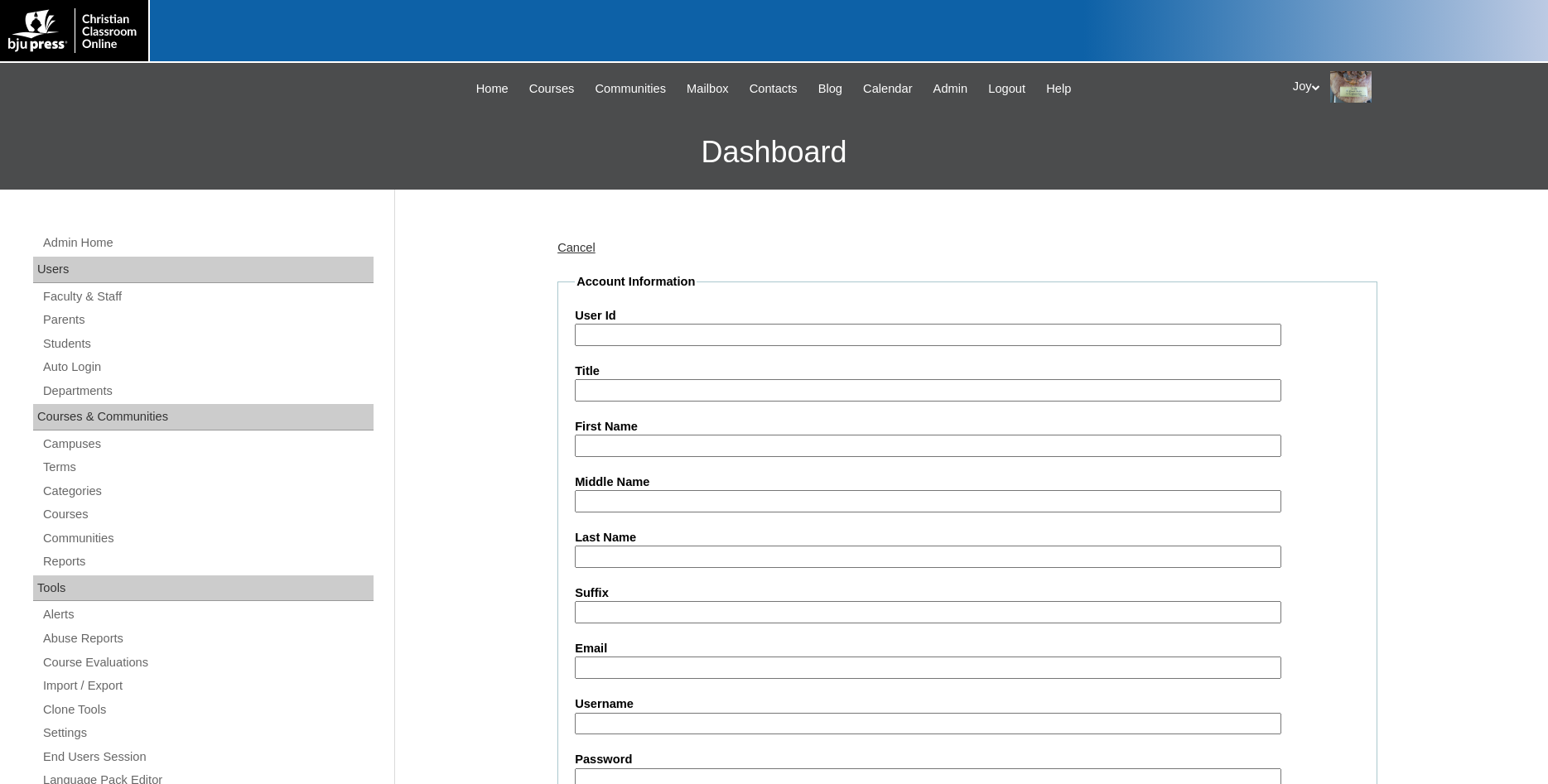
paste input "500029448"
type input "500029448ST2"
click at [763, 437] on input "First Name" at bounding box center [928, 445] width 706 height 22
type input "Murphy"
click at [635, 550] on input "Last Name" at bounding box center [928, 557] width 706 height 22
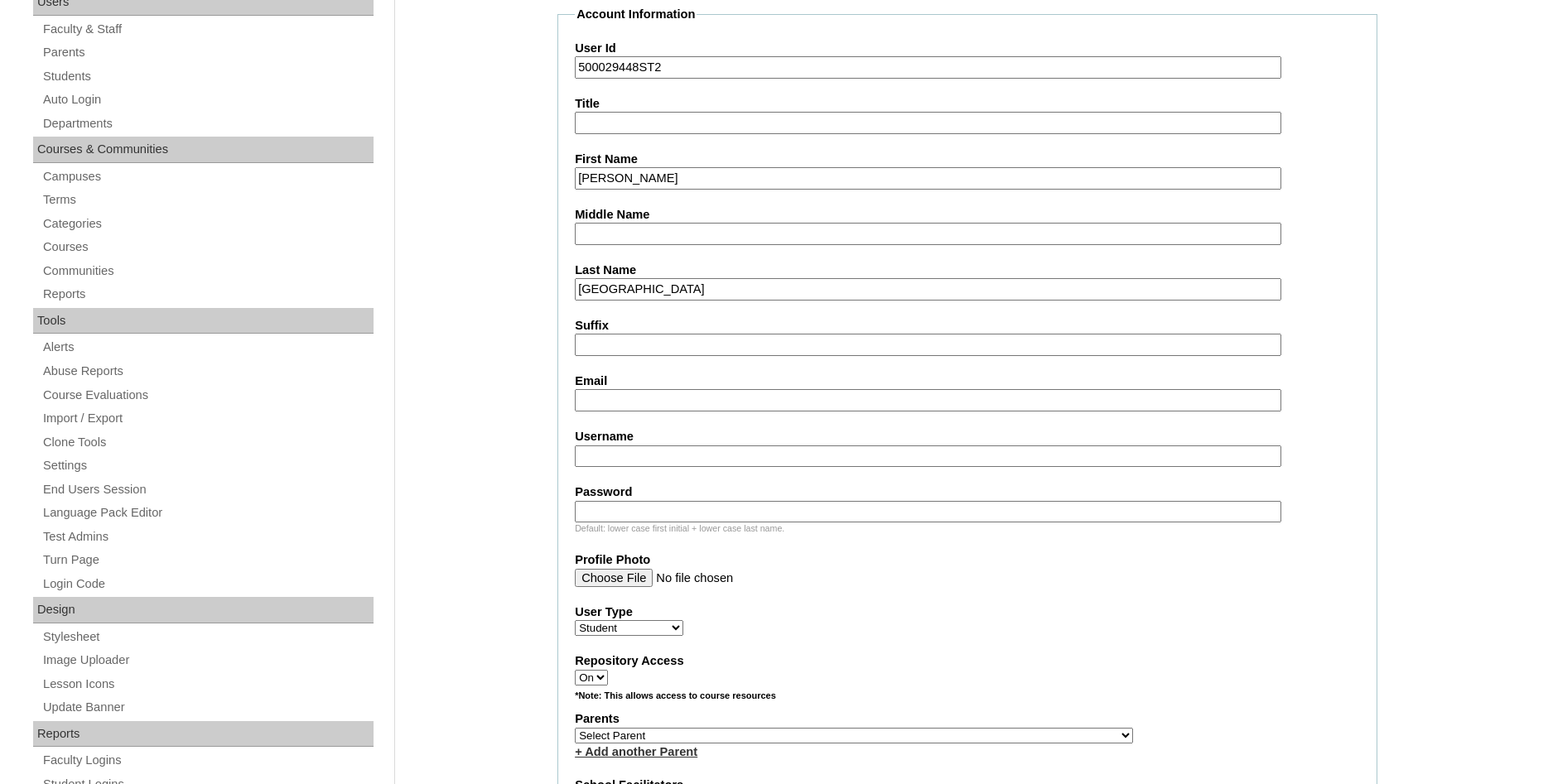
scroll to position [338, 0]
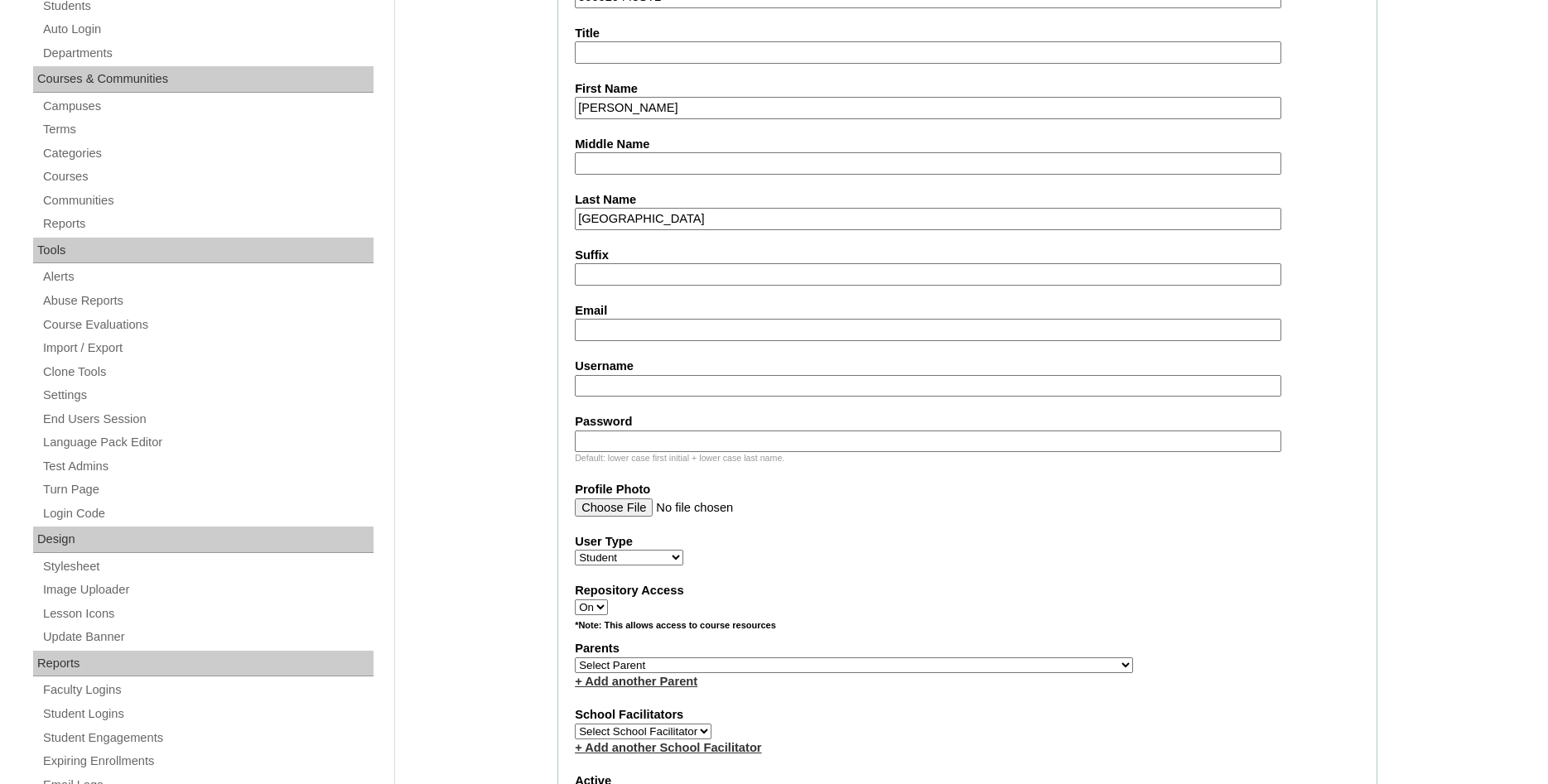
type input "[GEOGRAPHIC_DATA]"
click at [683, 336] on input "Email" at bounding box center [928, 329] width 706 height 22
type input "terrabeck@hotmail.com"
select select "36304"
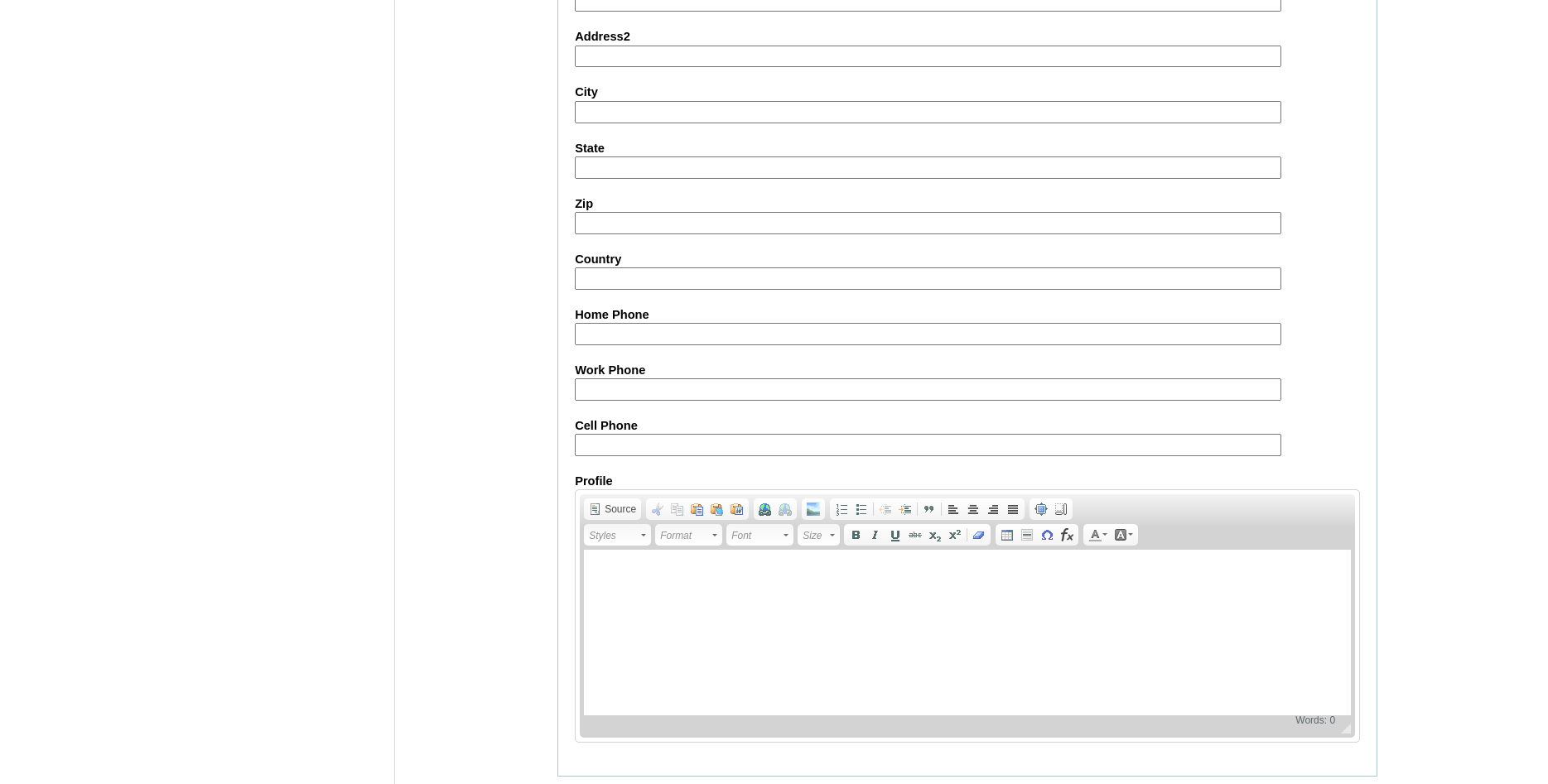
scroll to position [1762, 0]
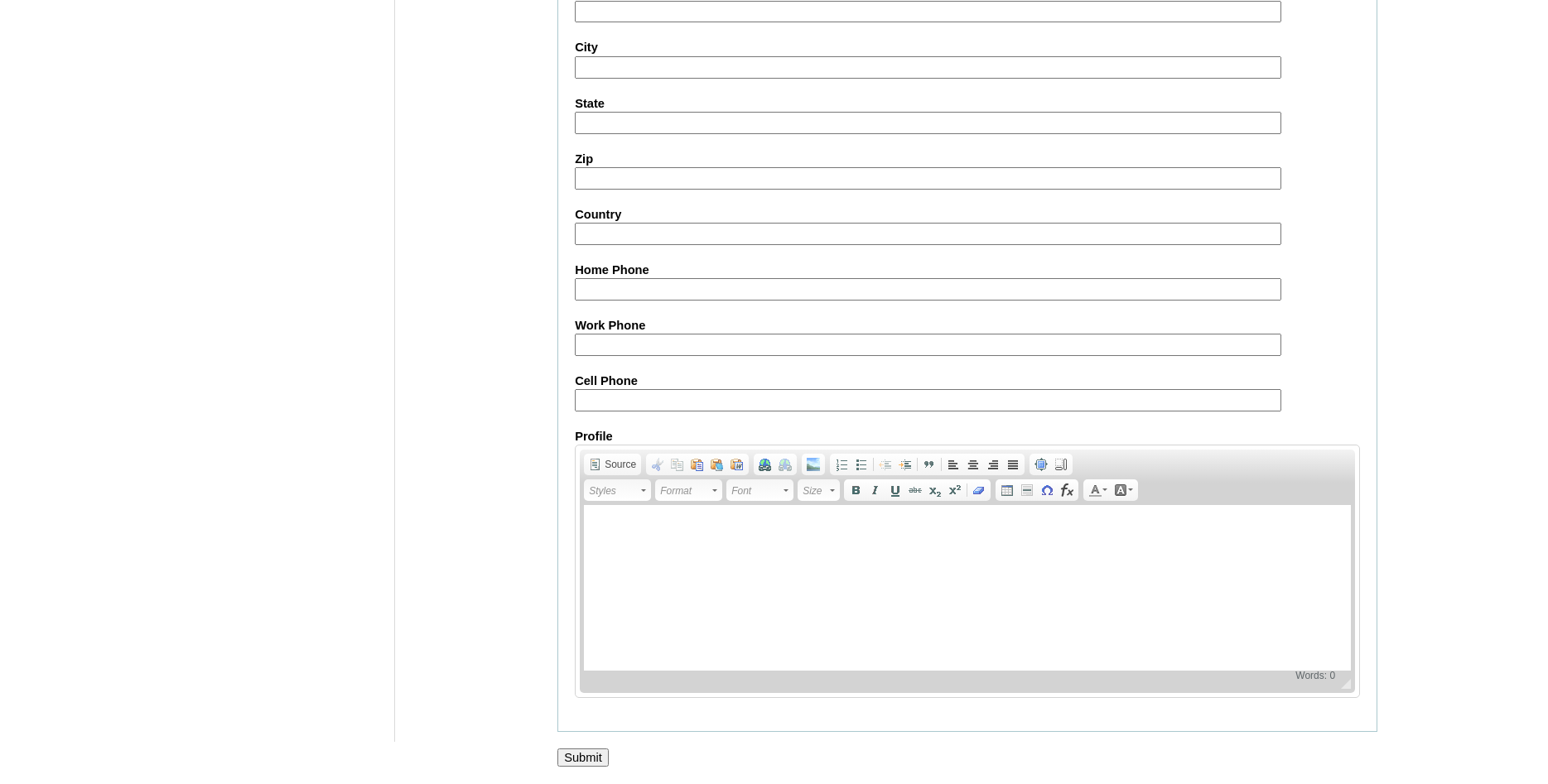
click at [575, 748] on input "Submit" at bounding box center [583, 757] width 52 height 18
click at [576, 750] on input "Submit" at bounding box center [583, 757] width 52 height 18
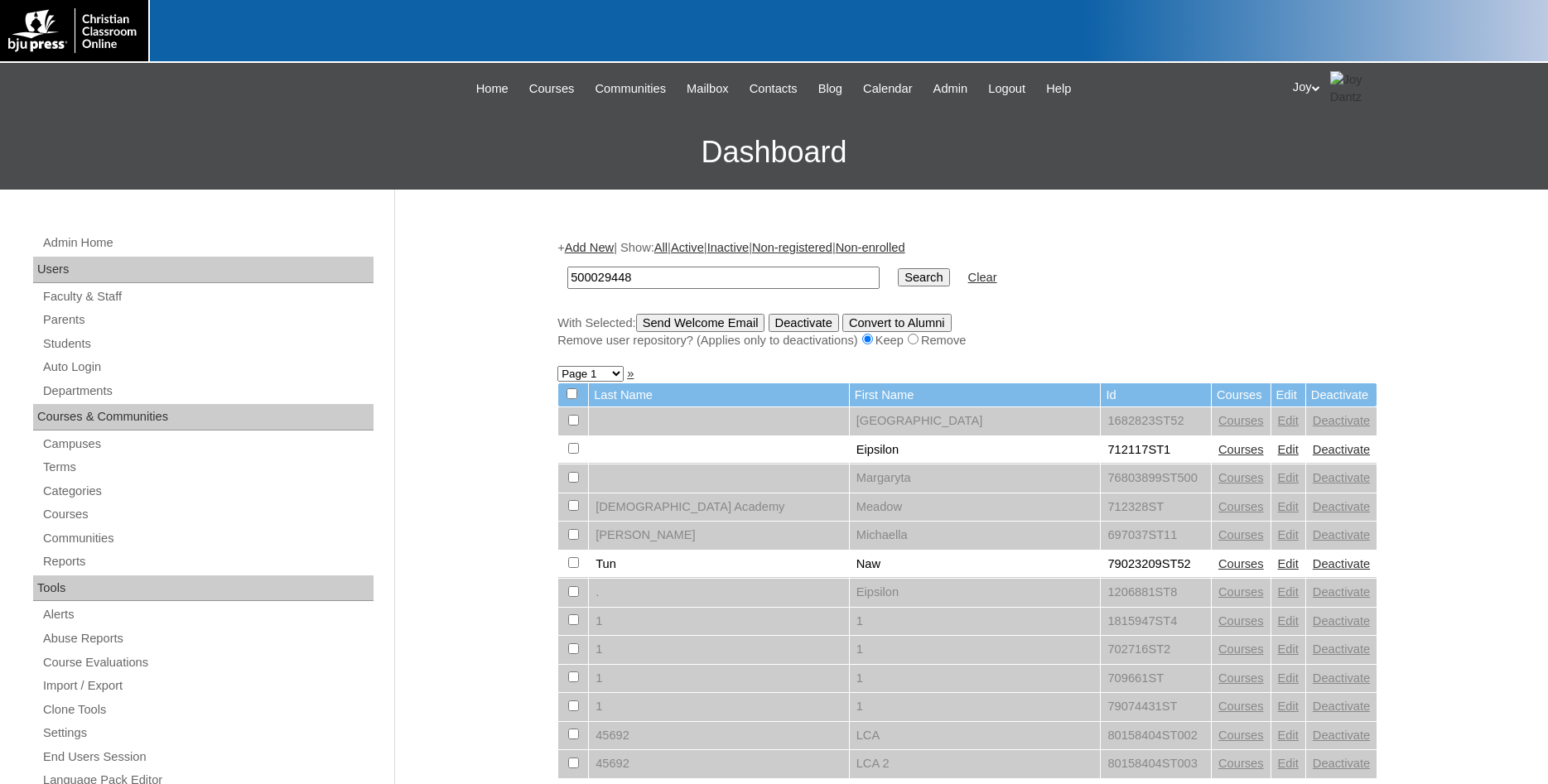
click at [769, 283] on input "500029448" at bounding box center [723, 277] width 312 height 22
type input "500029448"
click at [904, 280] on input "Search" at bounding box center [923, 277] width 52 height 18
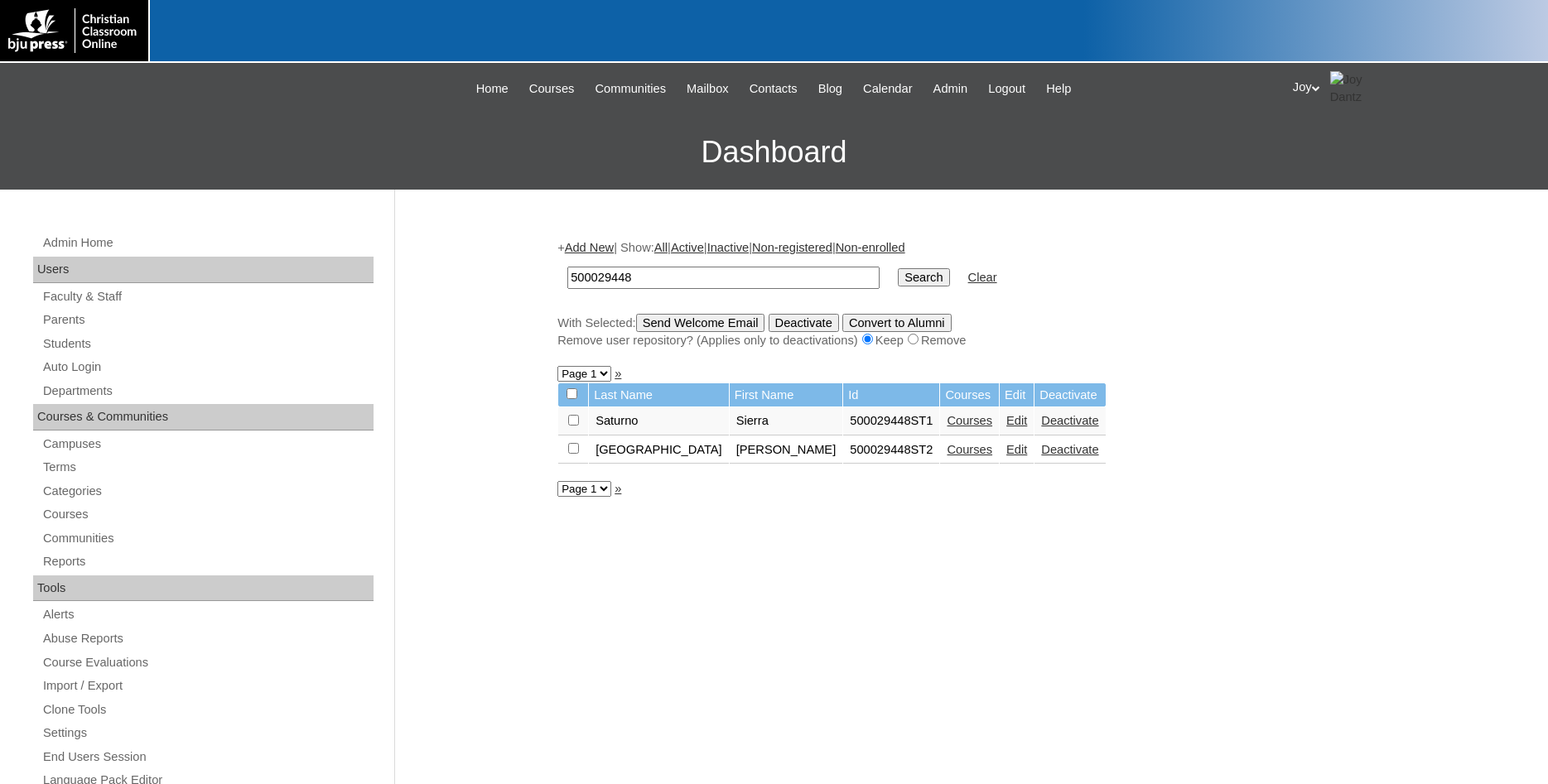
drag, startPoint x: 600, startPoint y: 250, endPoint x: 608, endPoint y: 232, distance: 19.7
click at [601, 250] on link "Add New" at bounding box center [589, 248] width 49 height 13
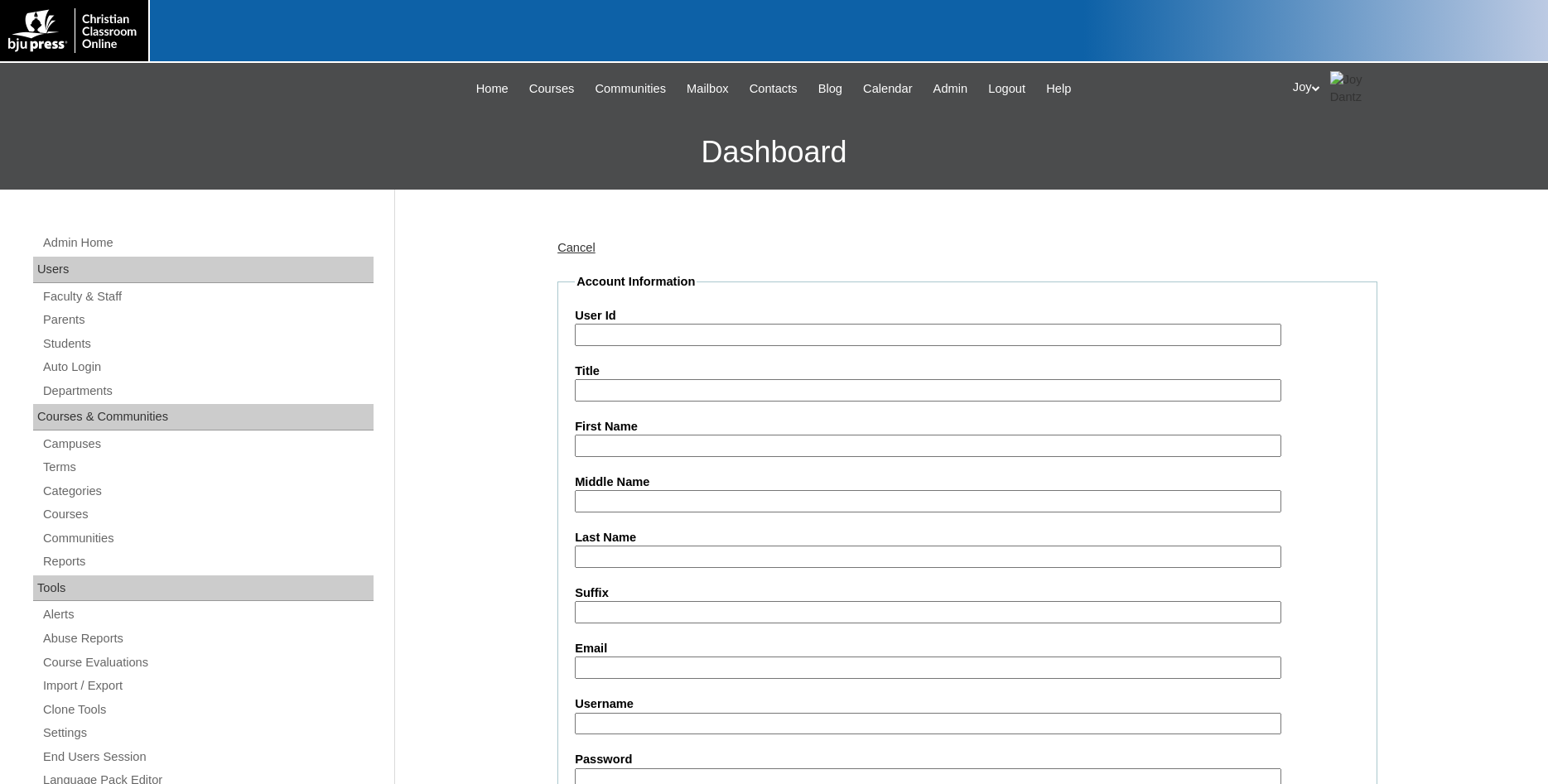
paste input "500029448"
type input "500029448ST3"
click at [668, 441] on input "First Name" at bounding box center [928, 445] width 706 height 22
type input "Kaylee"
click at [697, 547] on input "Last Name" at bounding box center [928, 557] width 706 height 22
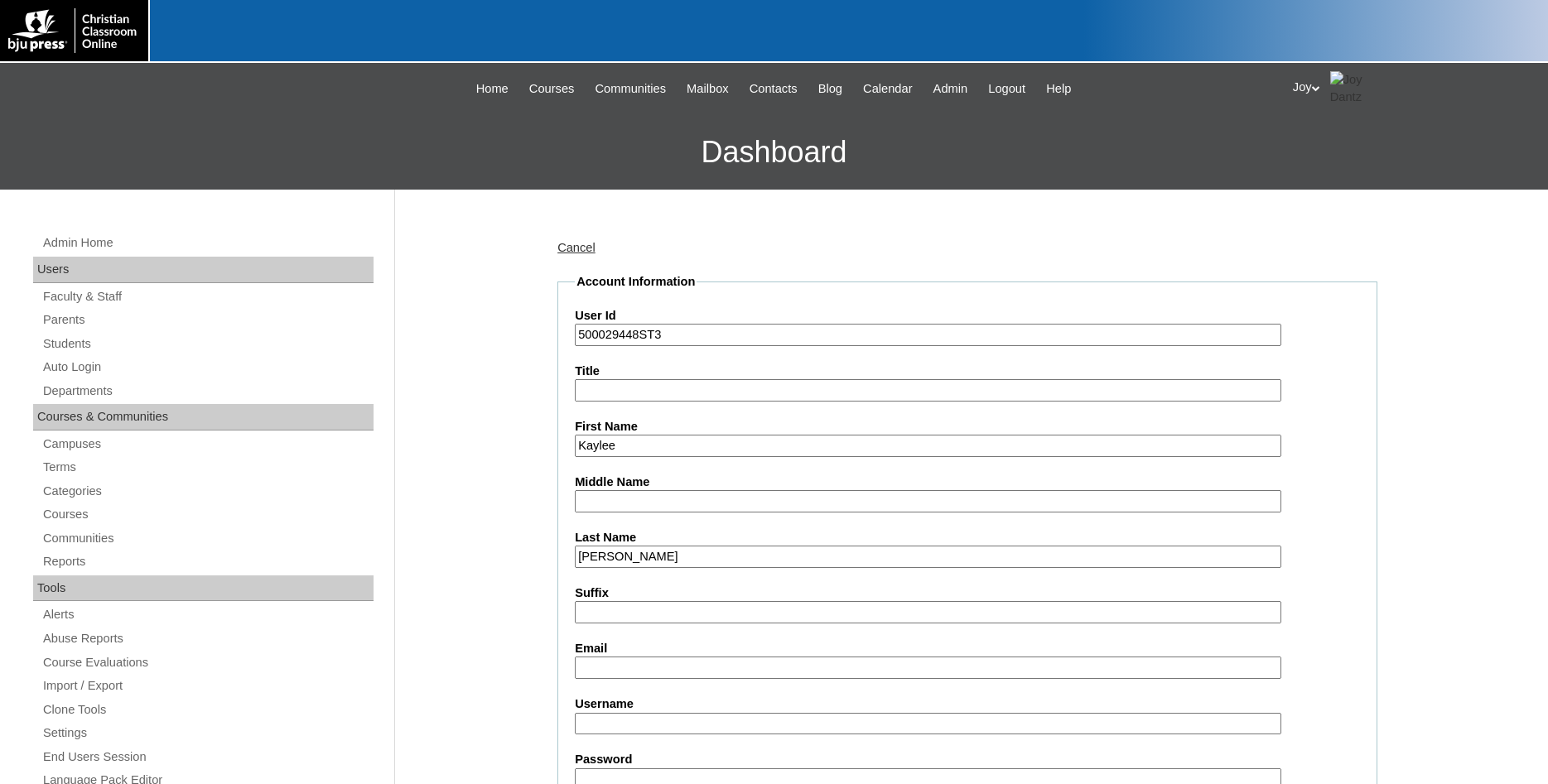
type input "Hoyle"
click at [658, 662] on input "Email" at bounding box center [928, 667] width 706 height 22
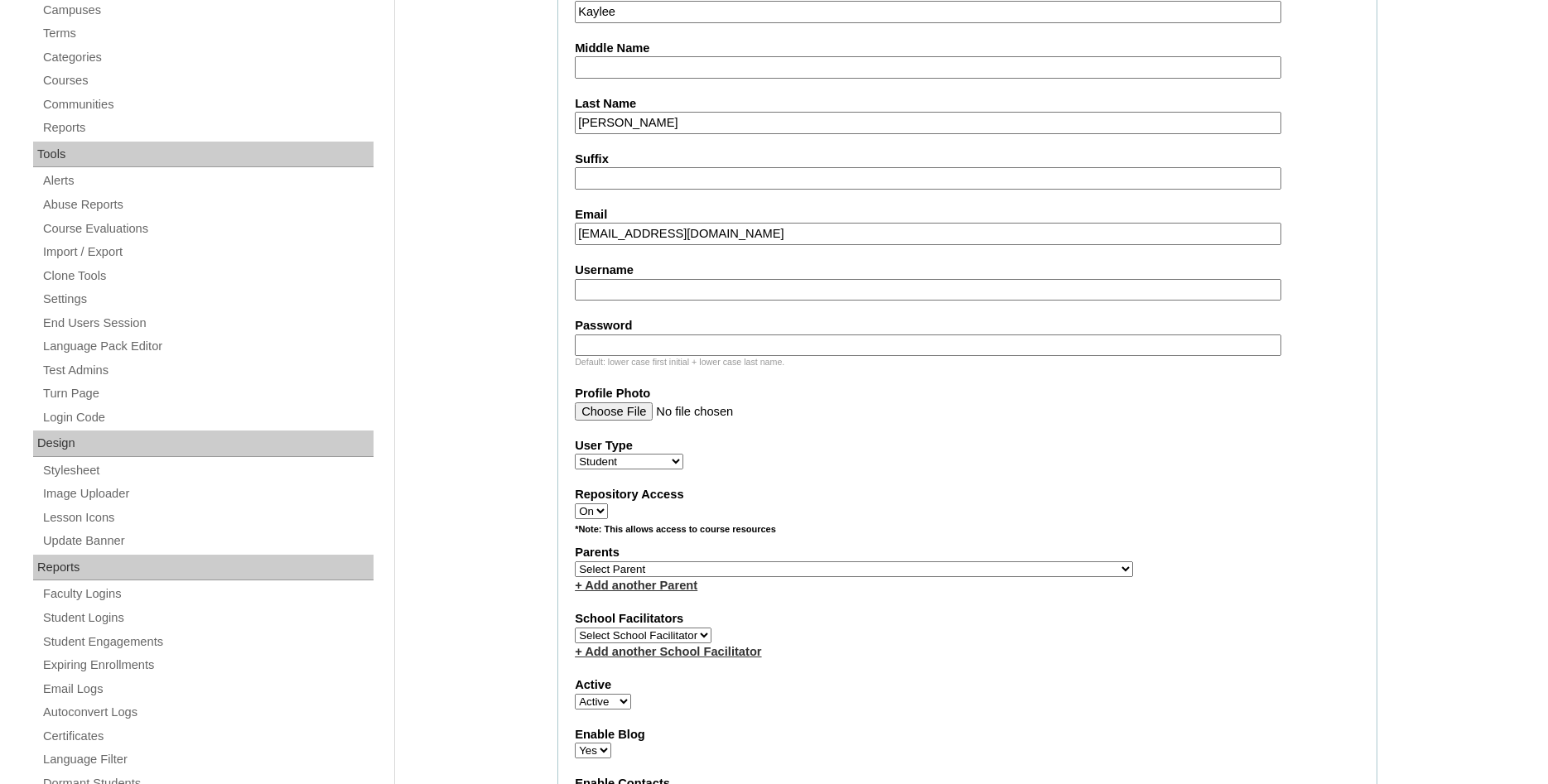
scroll to position [507, 0]
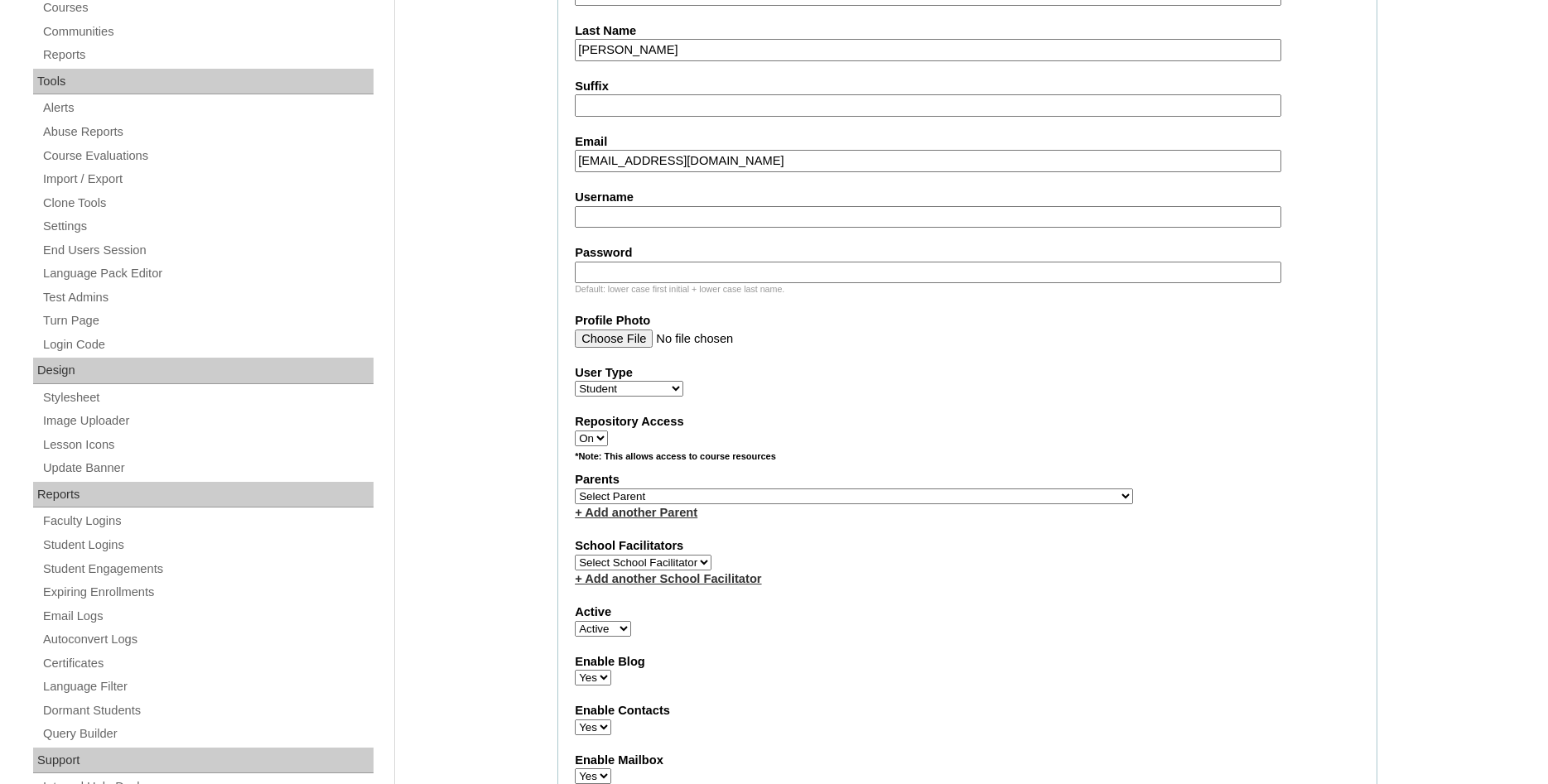
type input "terrabeck@hotmail.com"
select select "36304"
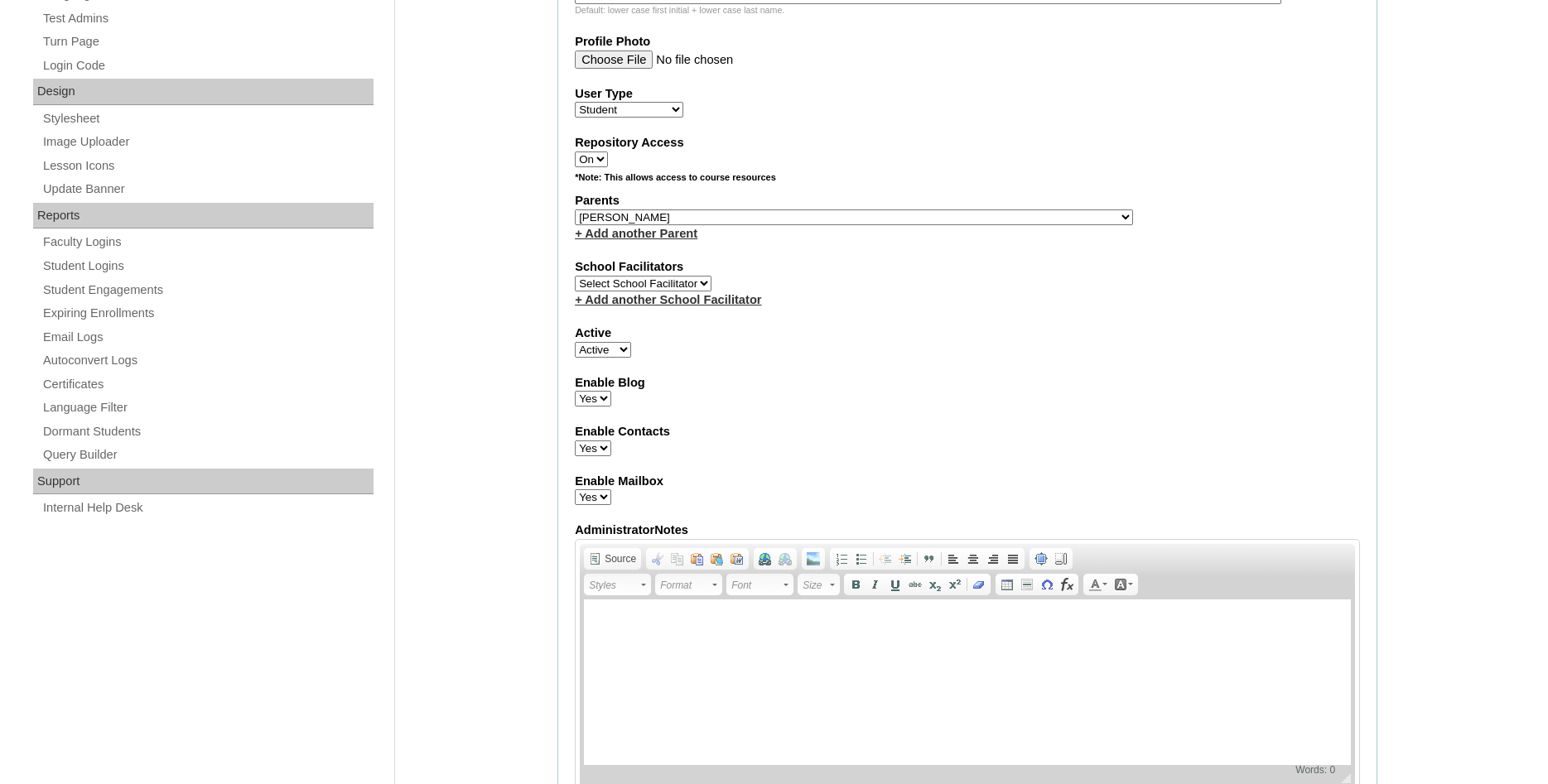
scroll to position [1762, 0]
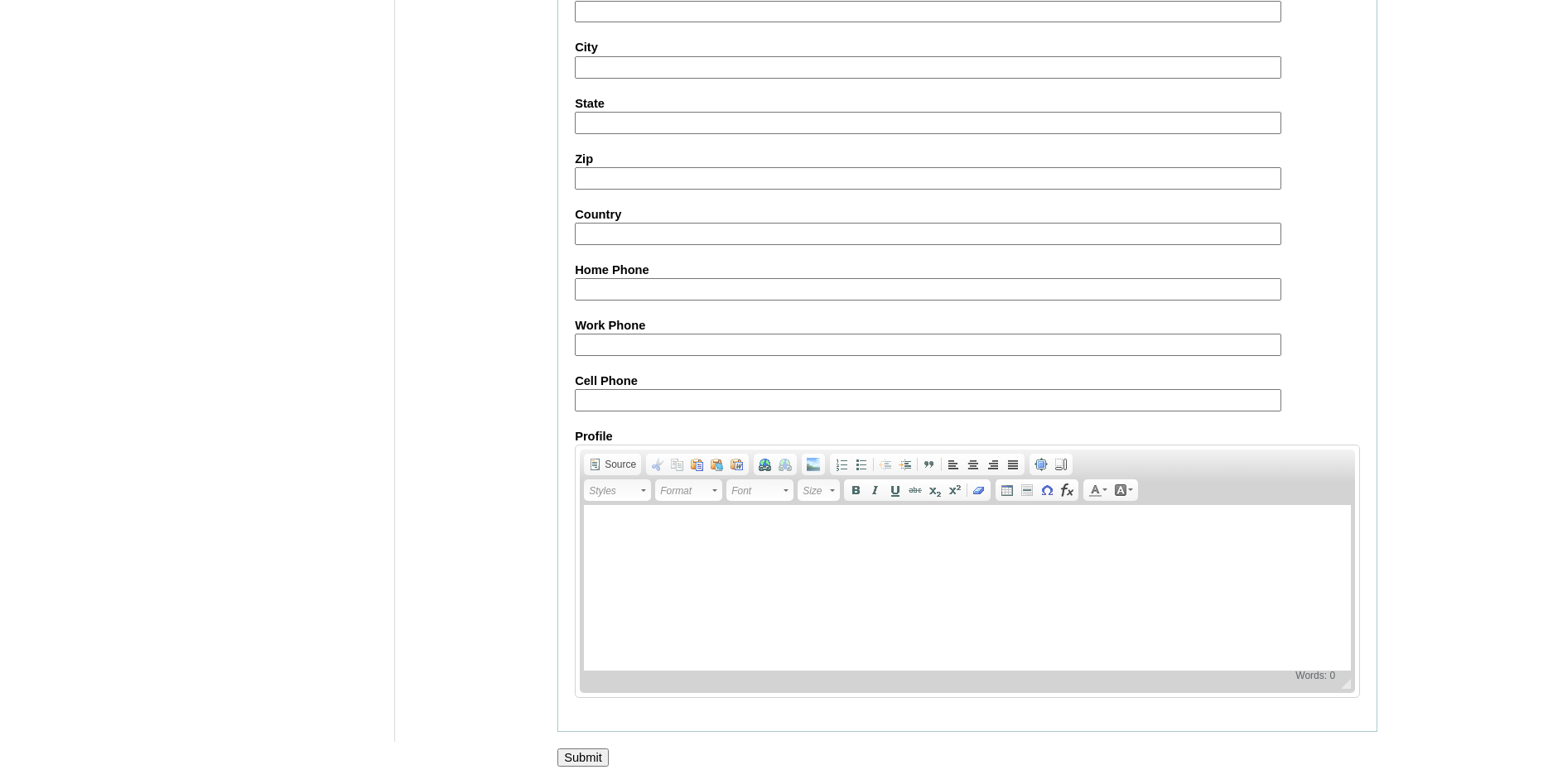
click at [593, 748] on input "Submit" at bounding box center [583, 757] width 52 height 18
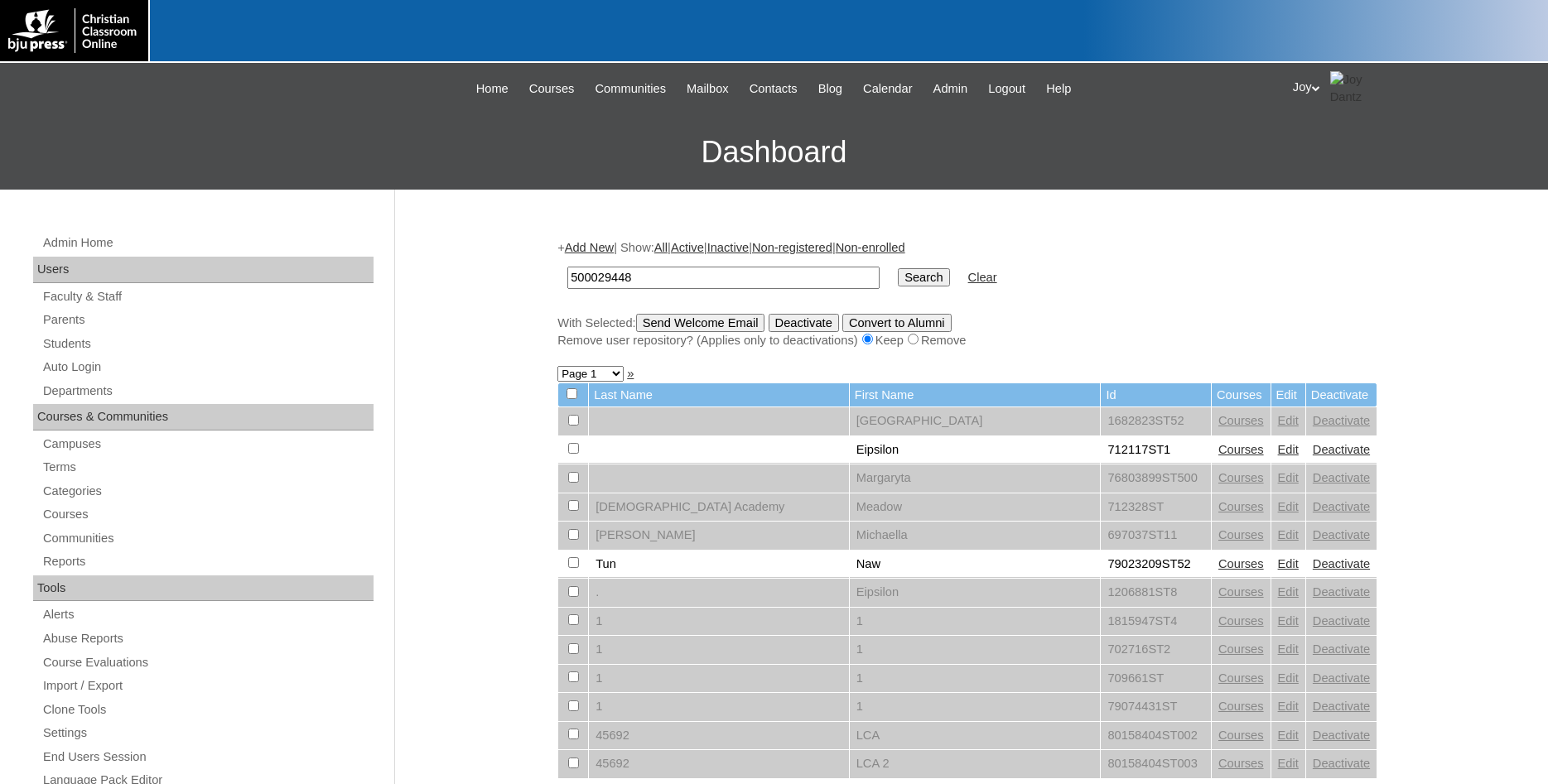
type input "500029448"
click at [897, 278] on input "Search" at bounding box center [923, 277] width 52 height 18
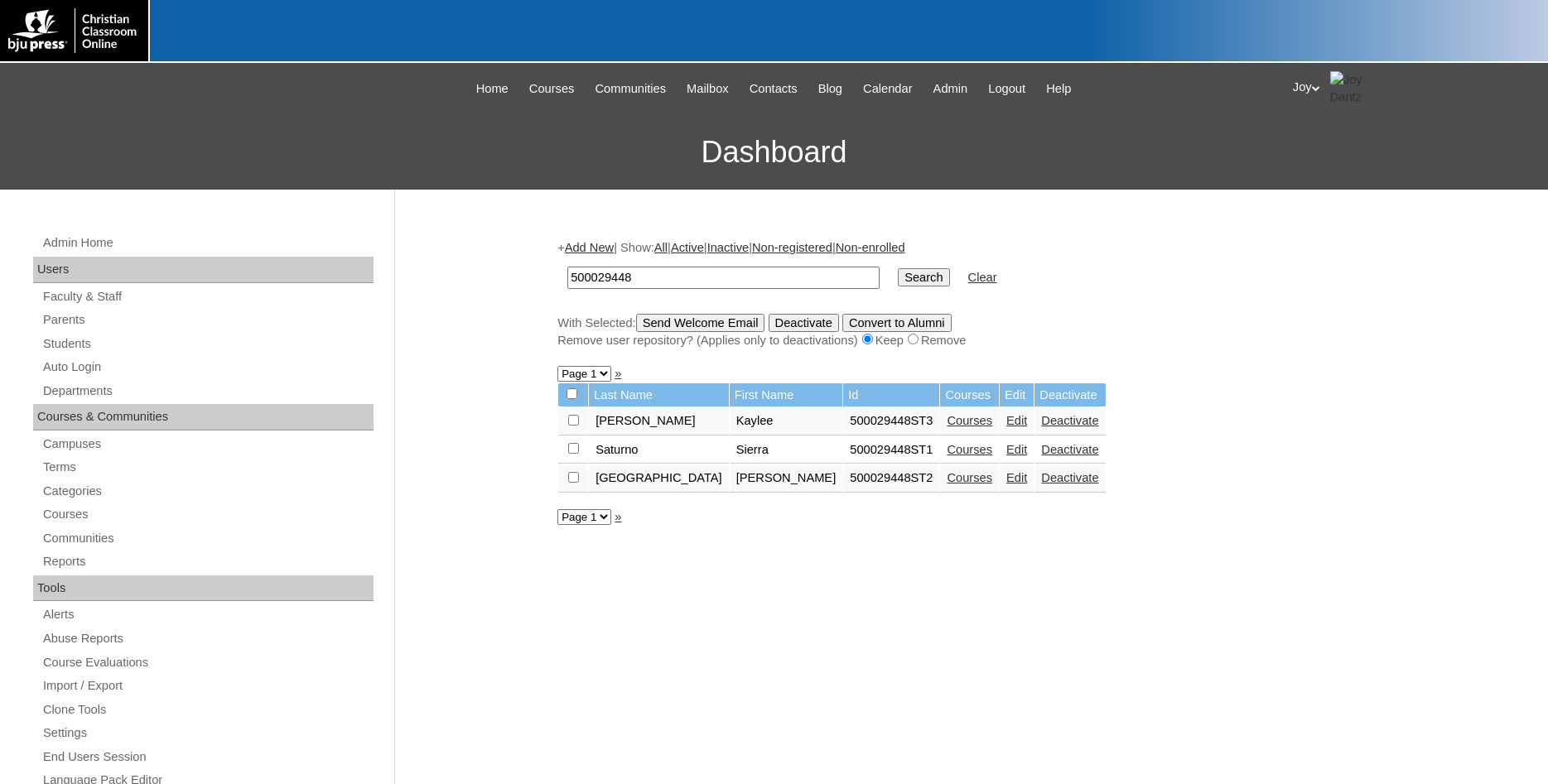
click at [946, 479] on link "Courses" at bounding box center [968, 478] width 45 height 13
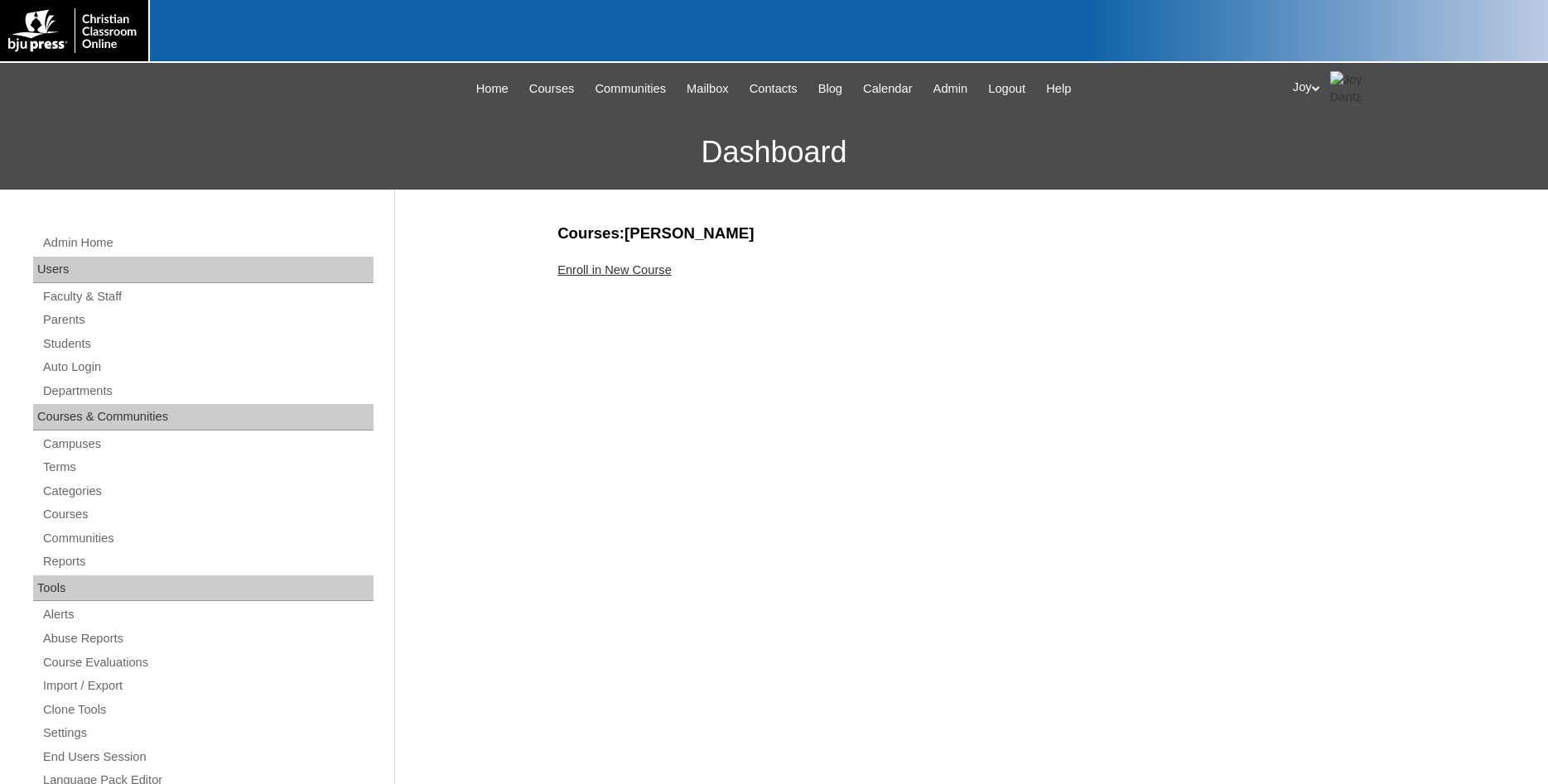
click at [1484, 492] on div "Admin Home Users Faculty & Staff Parents Students Auto Login Departments Course…" at bounding box center [774, 761] width 1548 height 1142
click at [662, 266] on link "Enroll in New Course" at bounding box center [614, 270] width 114 height 13
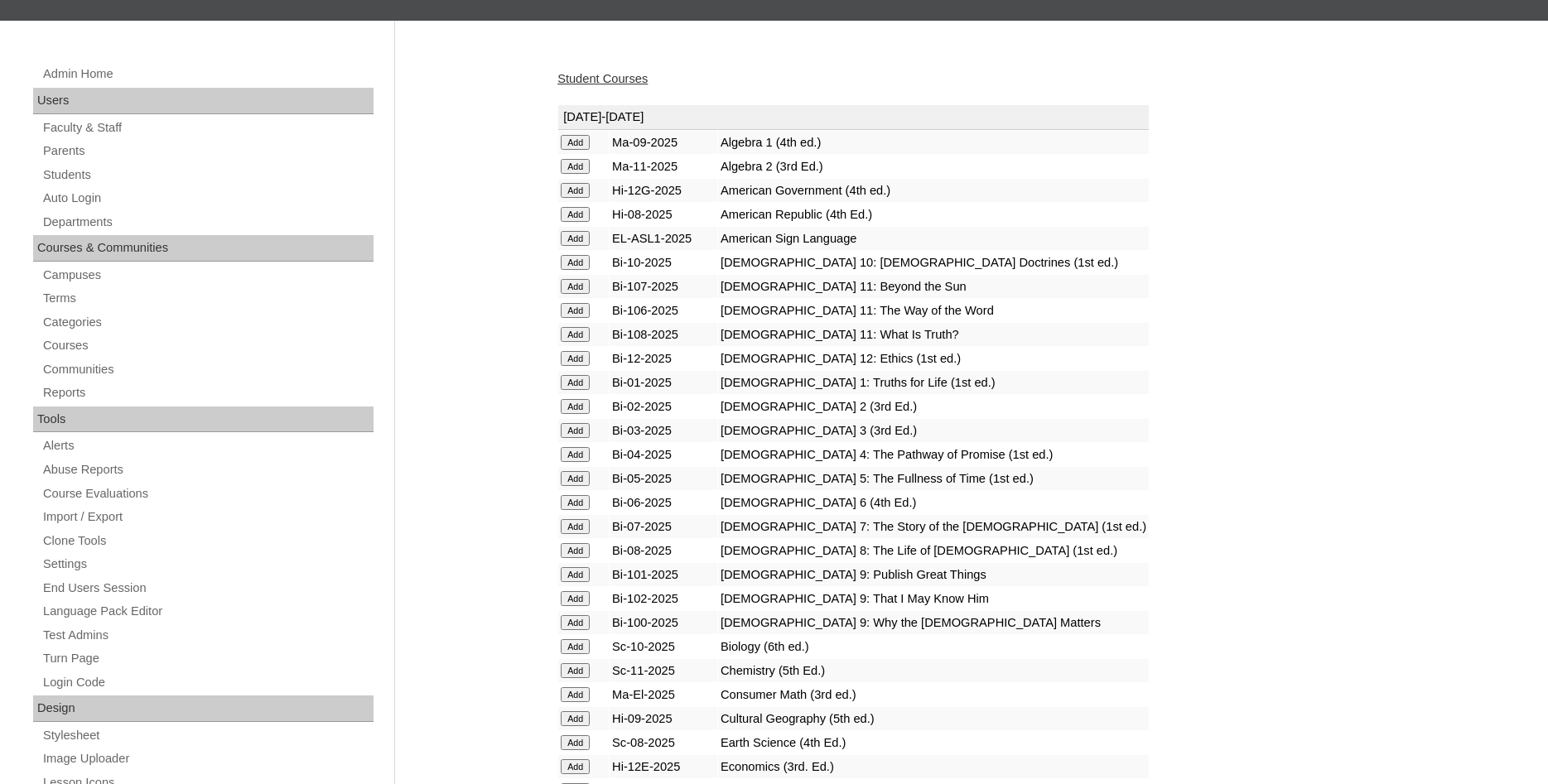
scroll to position [422, 0]
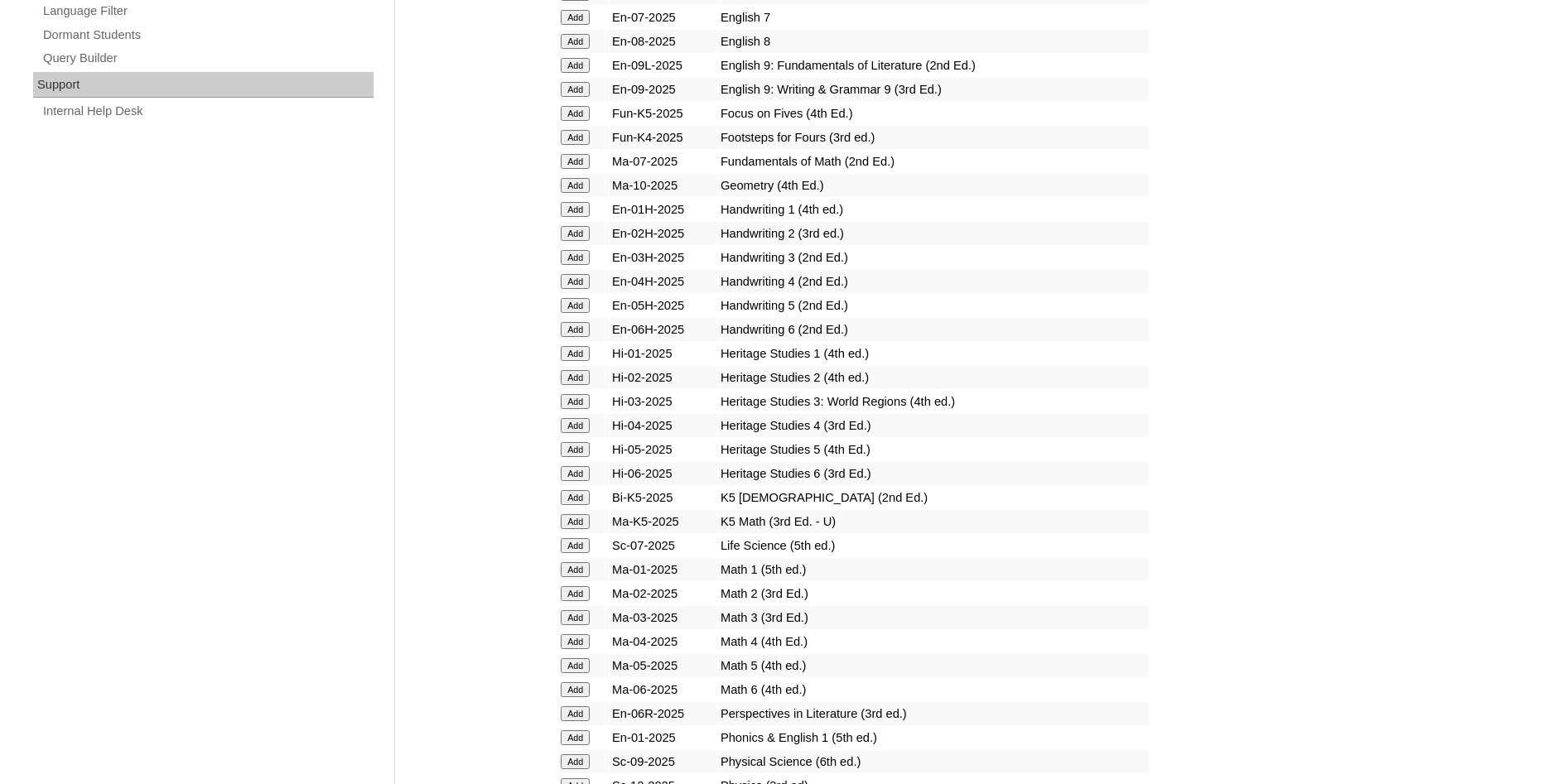
scroll to position [1267, 0]
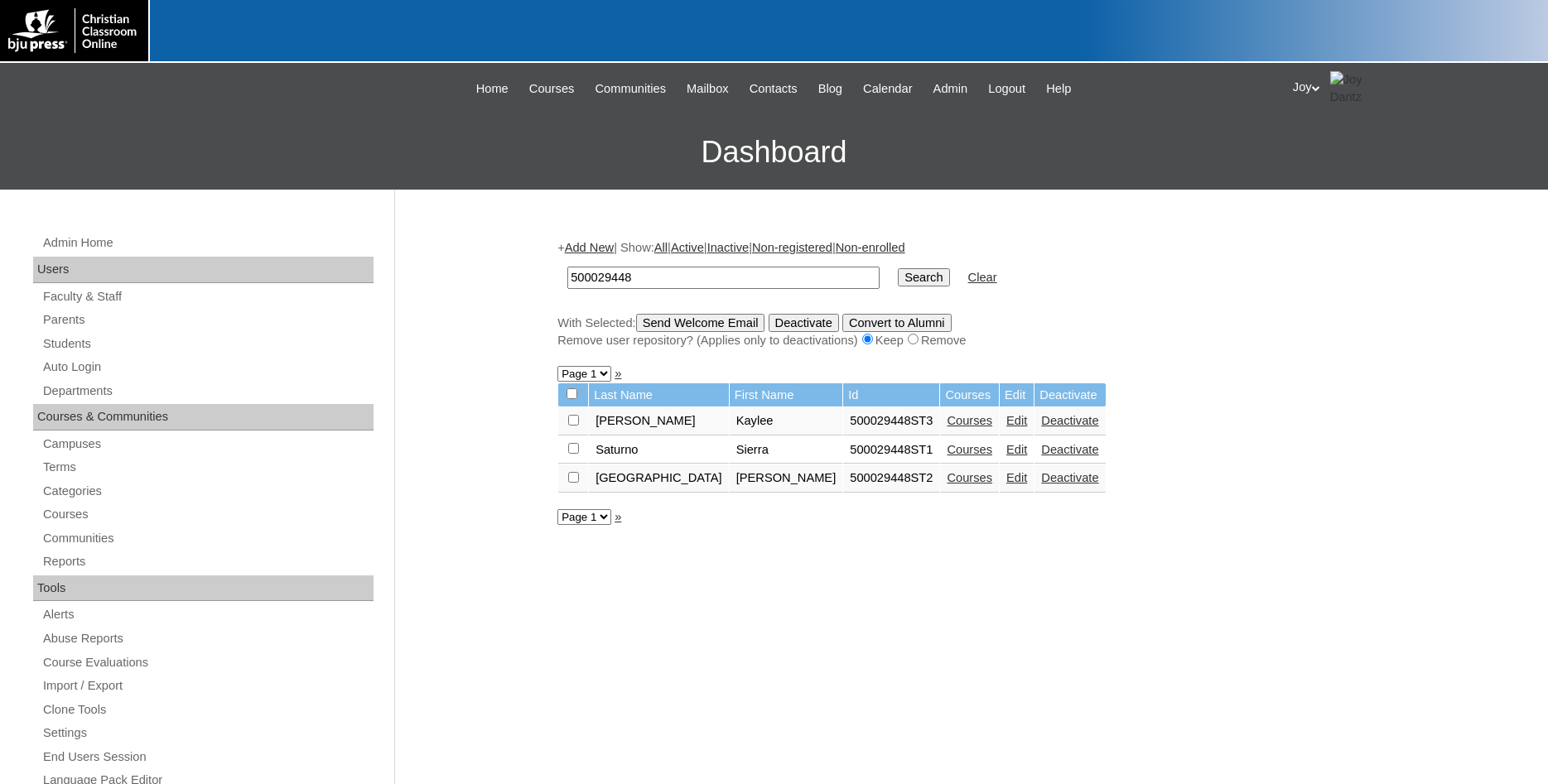
click at [946, 427] on link "Courses" at bounding box center [968, 420] width 45 height 13
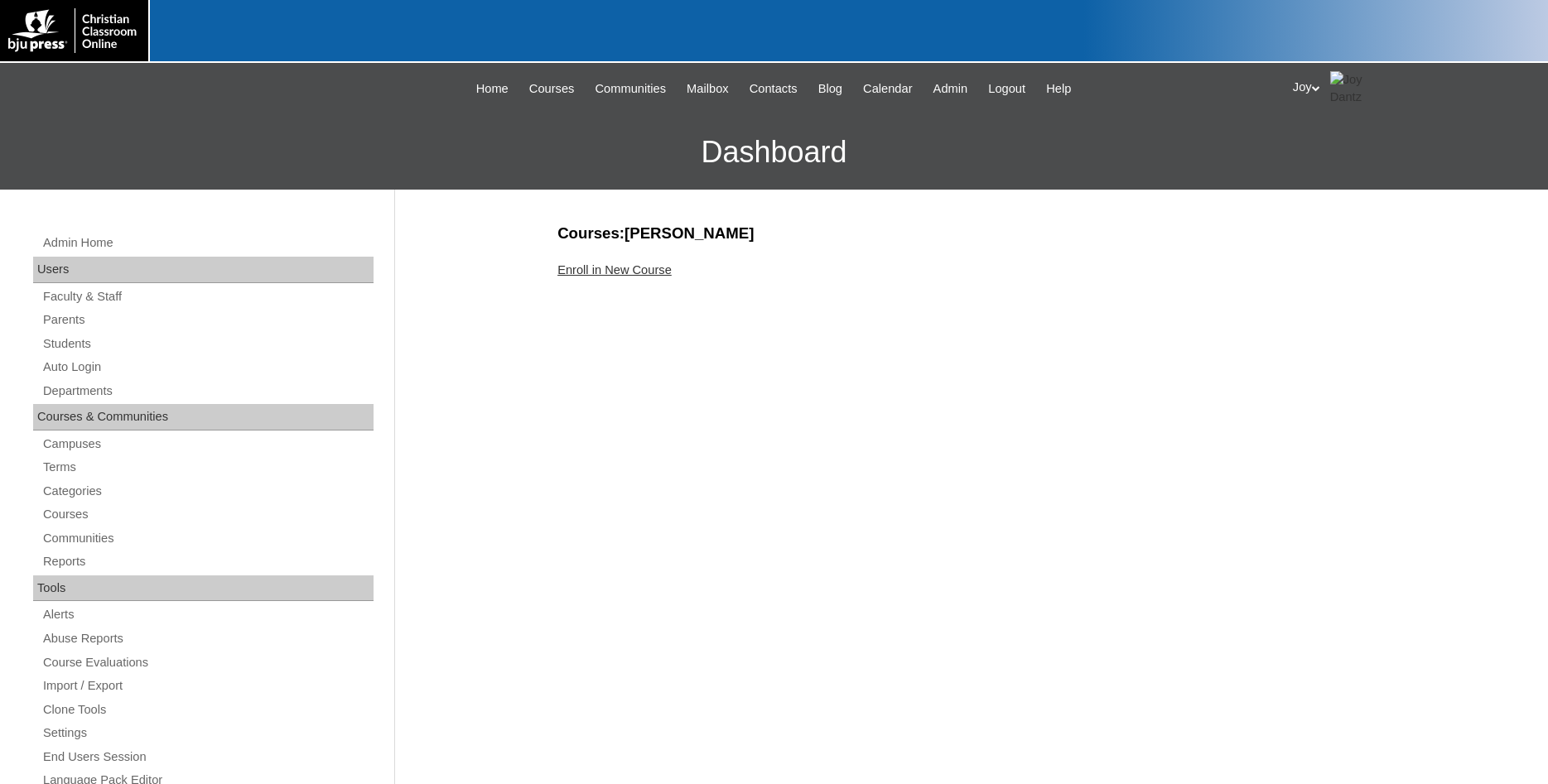
click at [623, 274] on link "Enroll in New Course" at bounding box center [614, 270] width 114 height 13
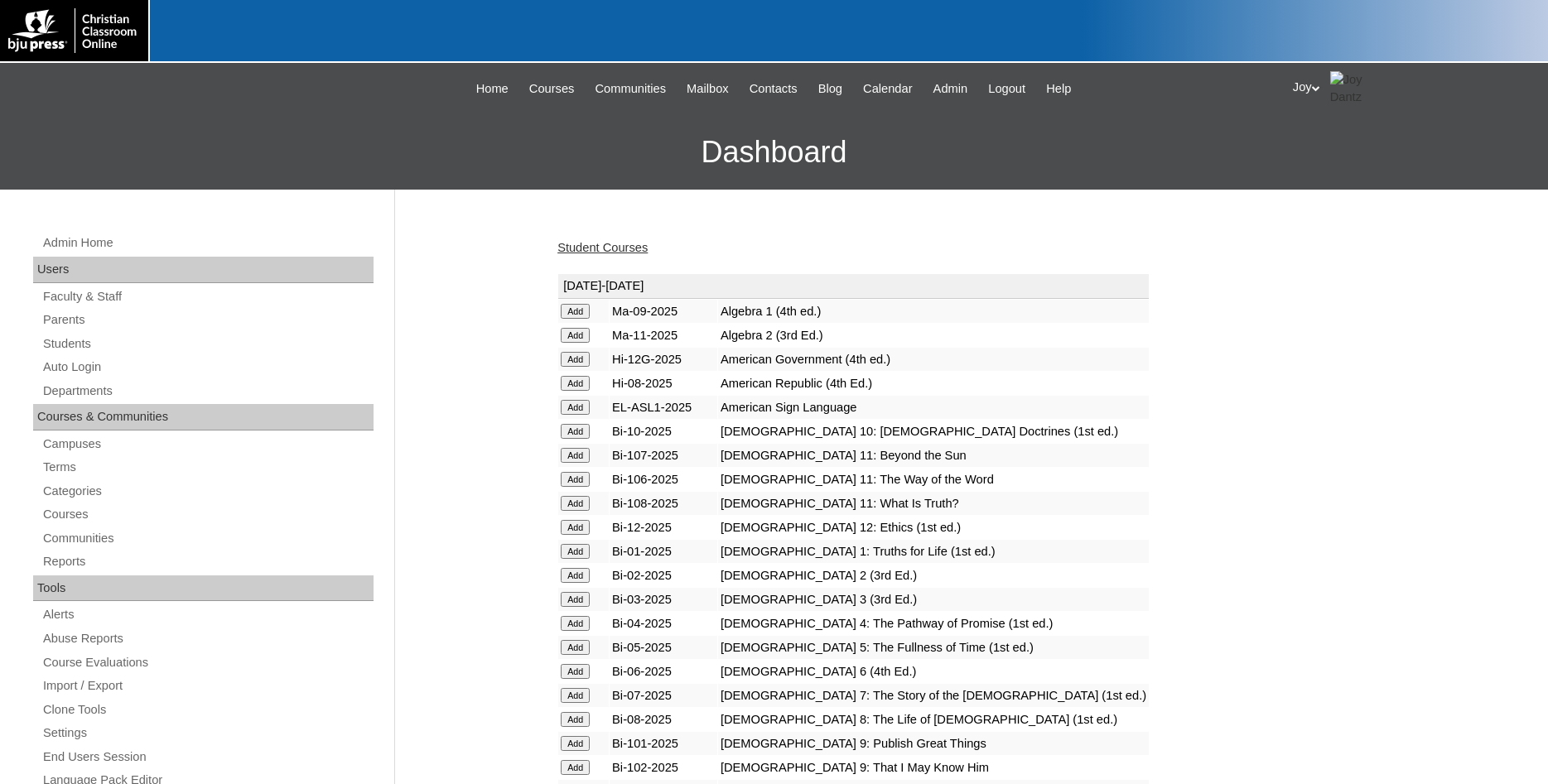
click at [569, 319] on input "Add" at bounding box center [575, 312] width 29 height 15
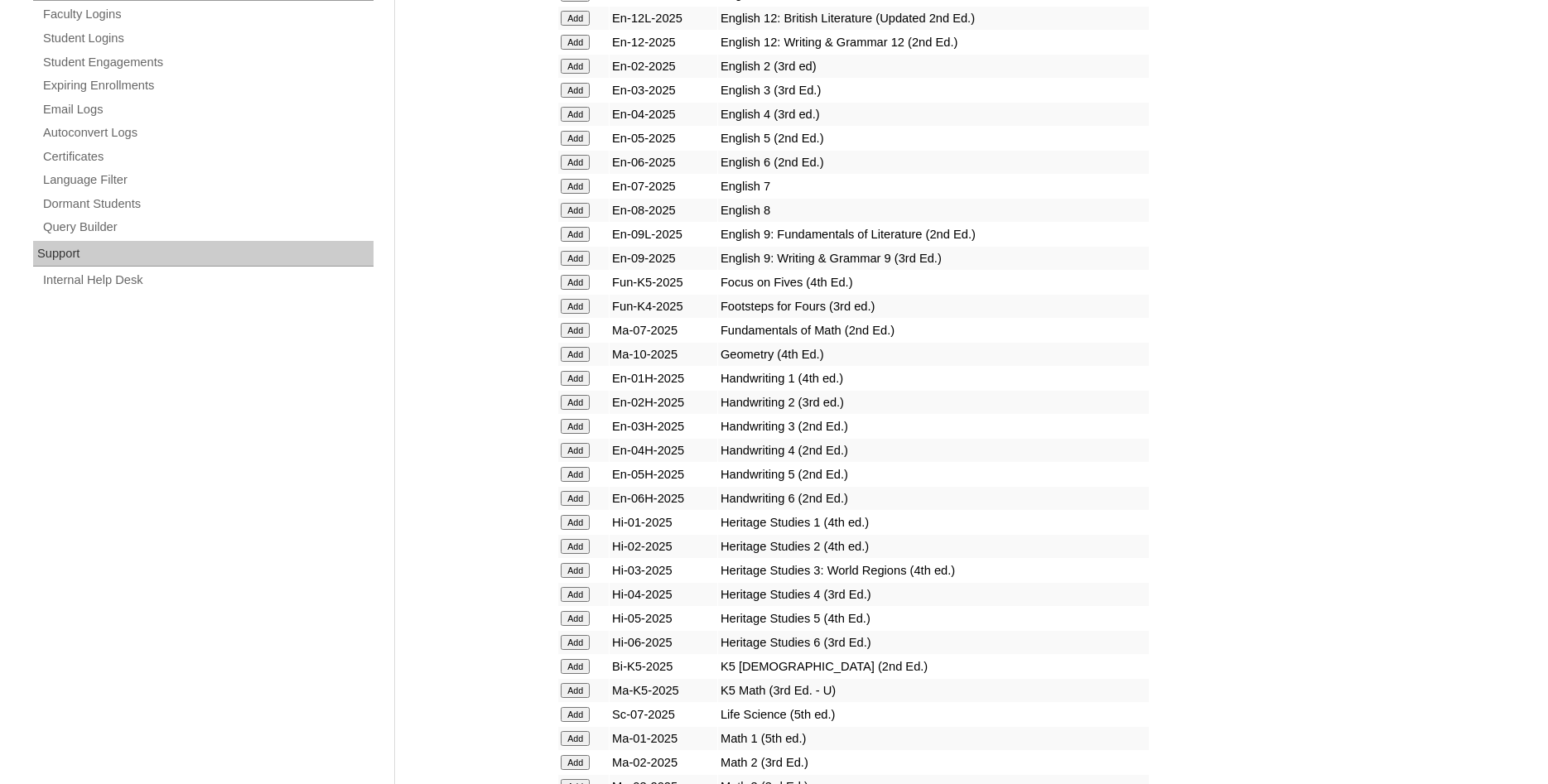
scroll to position [1135, 0]
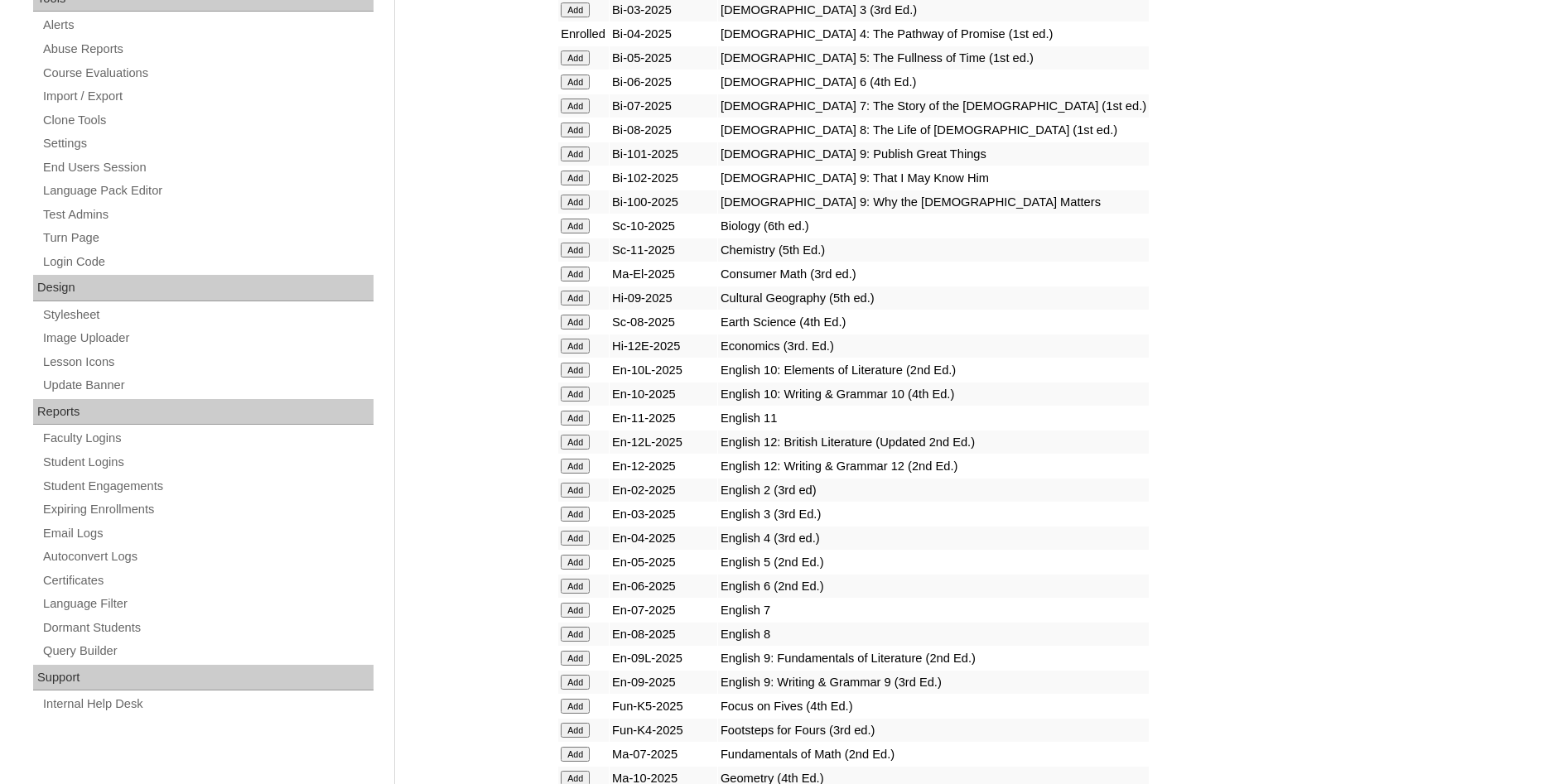
scroll to position [591, 0]
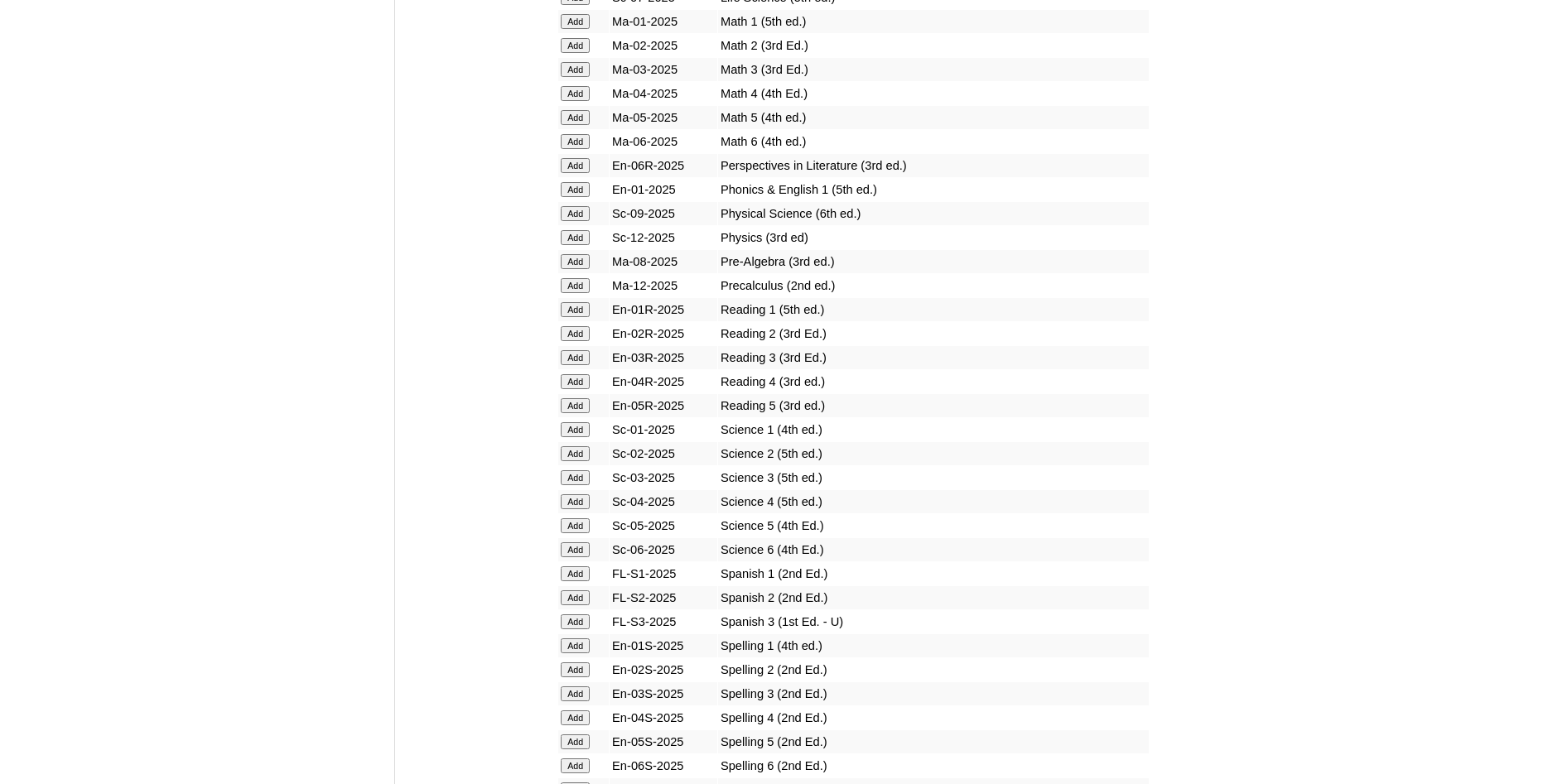
scroll to position [1689, 0]
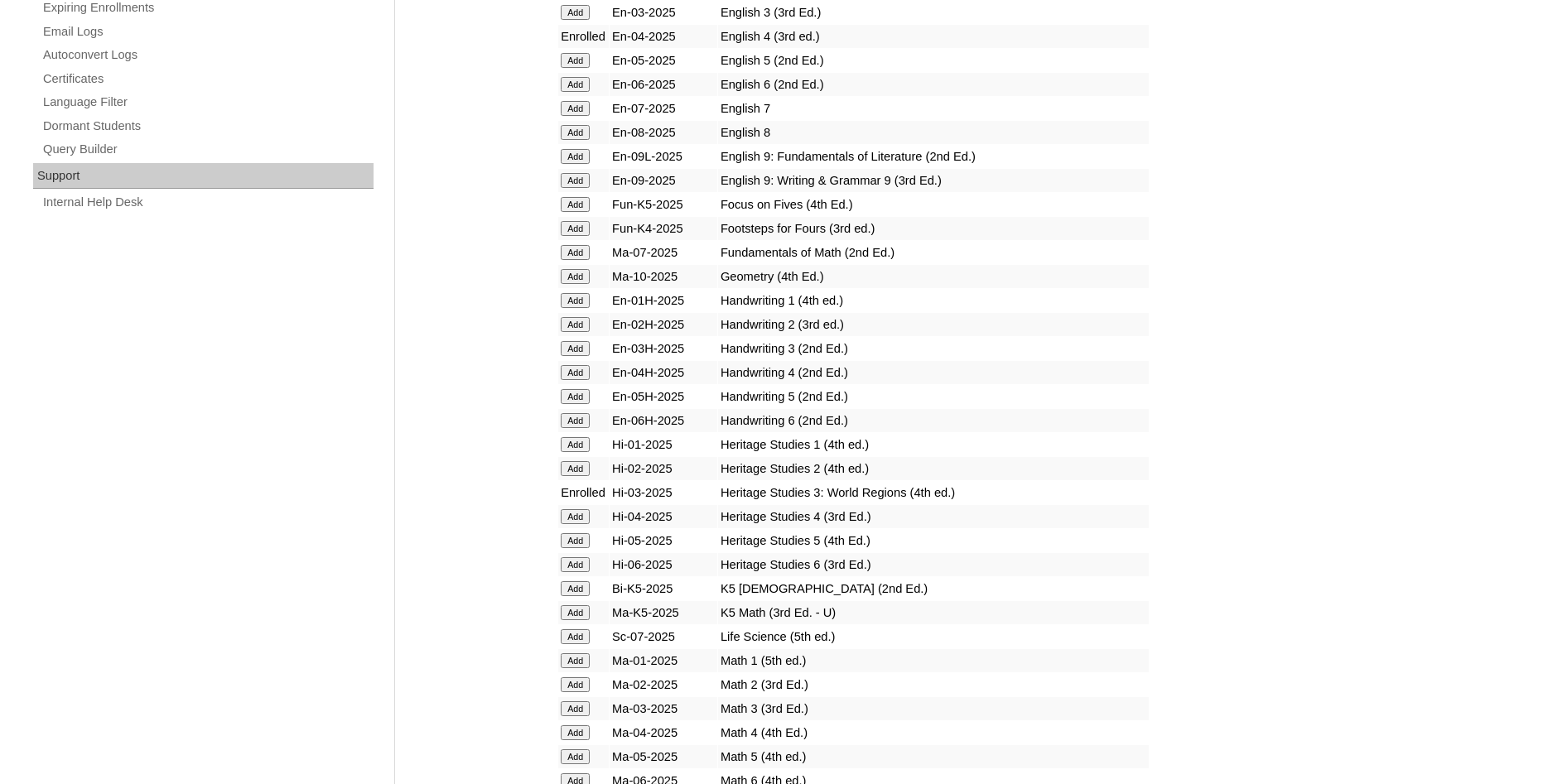
scroll to position [1098, 0]
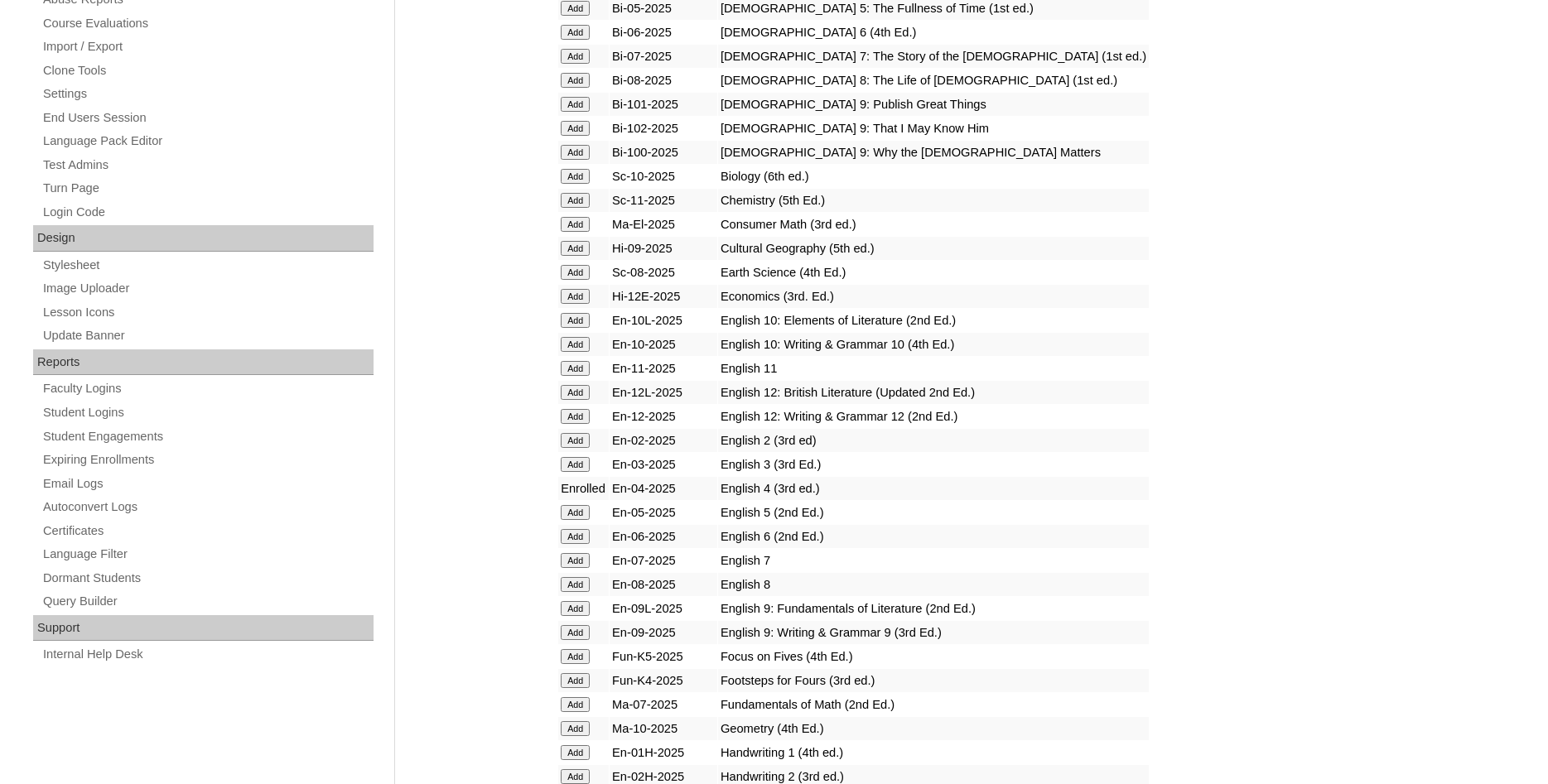
scroll to position [507, 0]
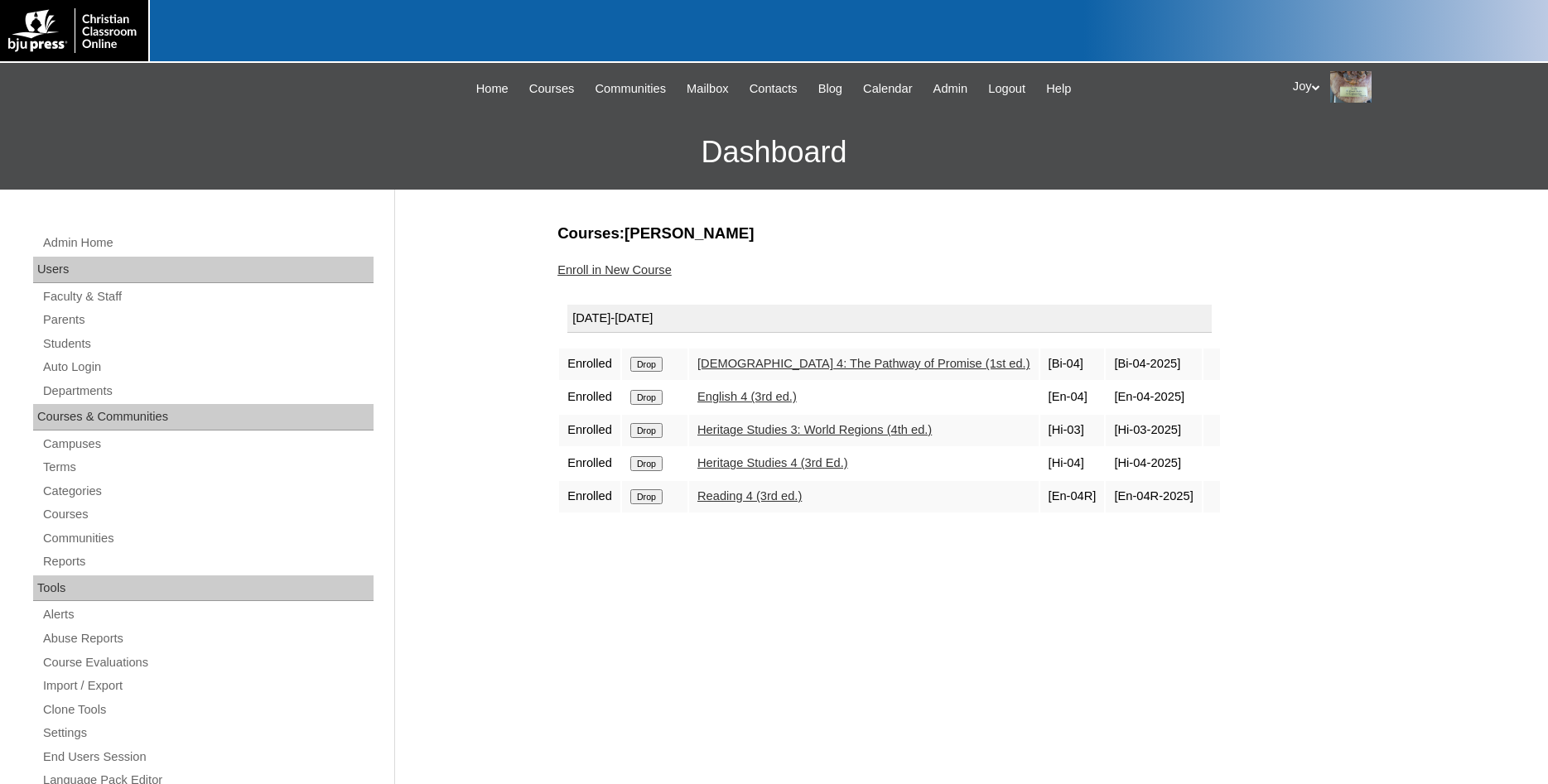
click at [644, 371] on input "Drop" at bounding box center [647, 365] width 33 height 15
click at [659, 272] on link "Enroll in New Course" at bounding box center [614, 270] width 114 height 13
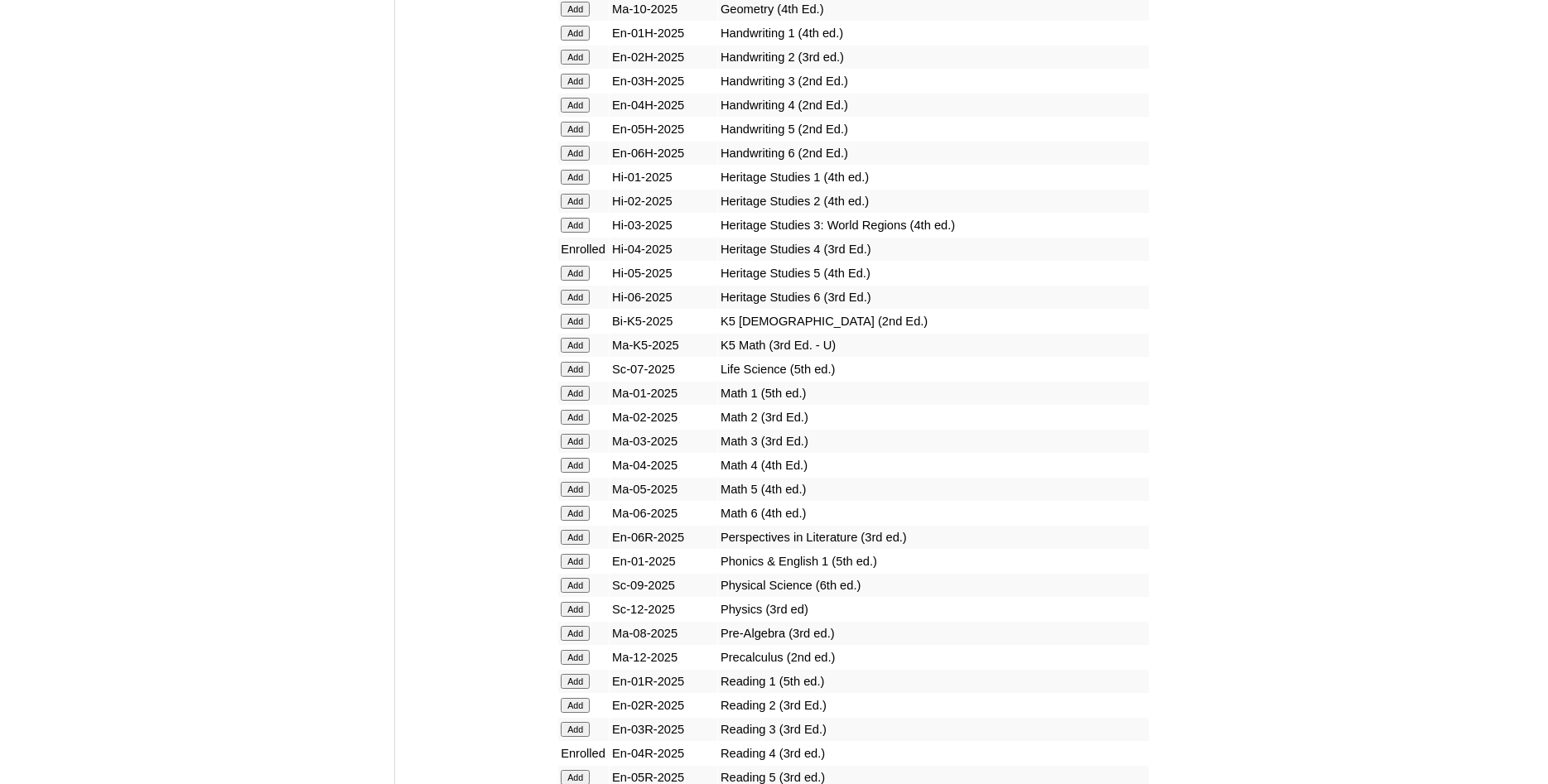
scroll to position [1436, 0]
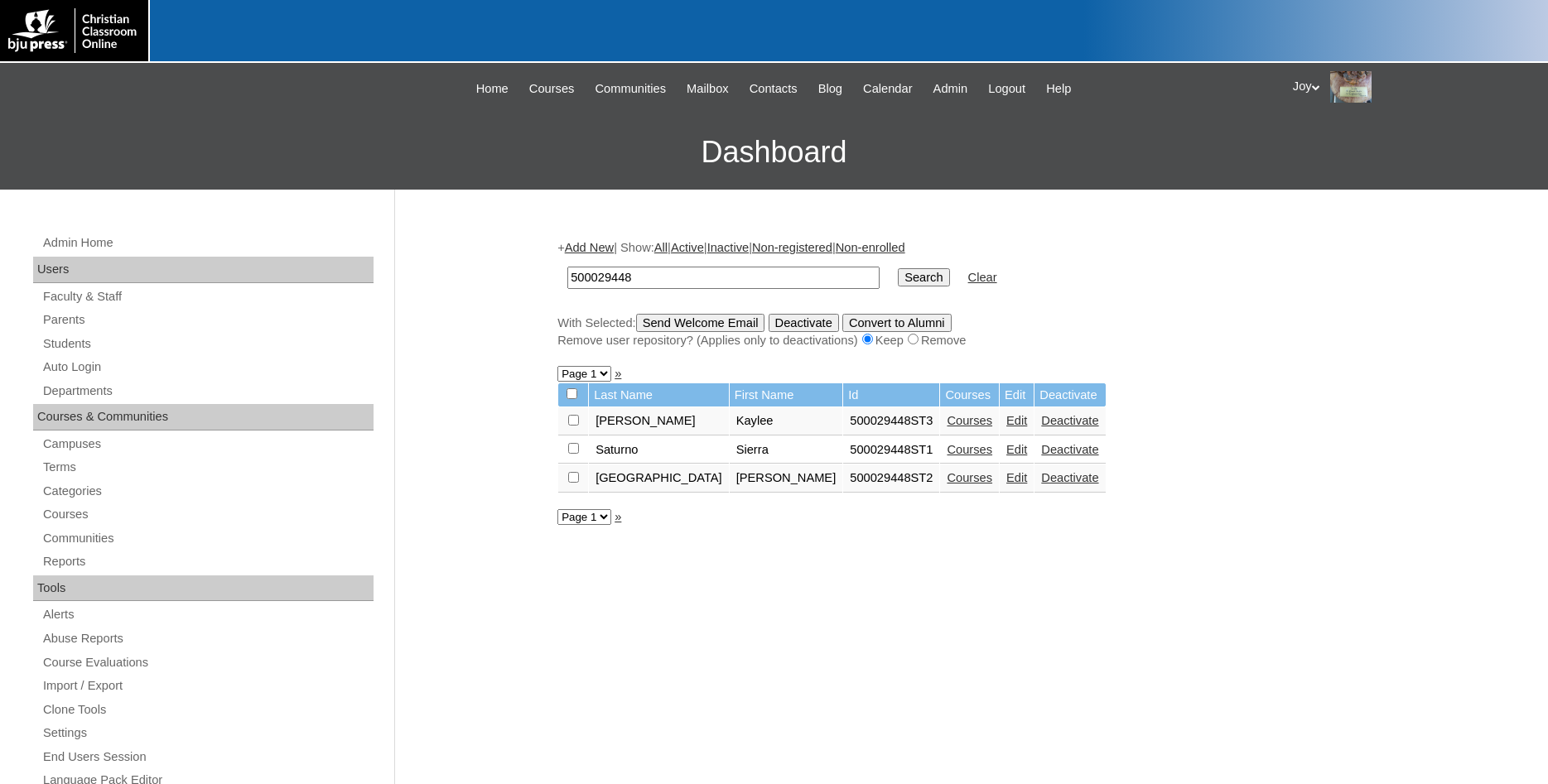
click at [569, 397] on input "checkbox" at bounding box center [571, 393] width 11 height 11
checkbox input "true"
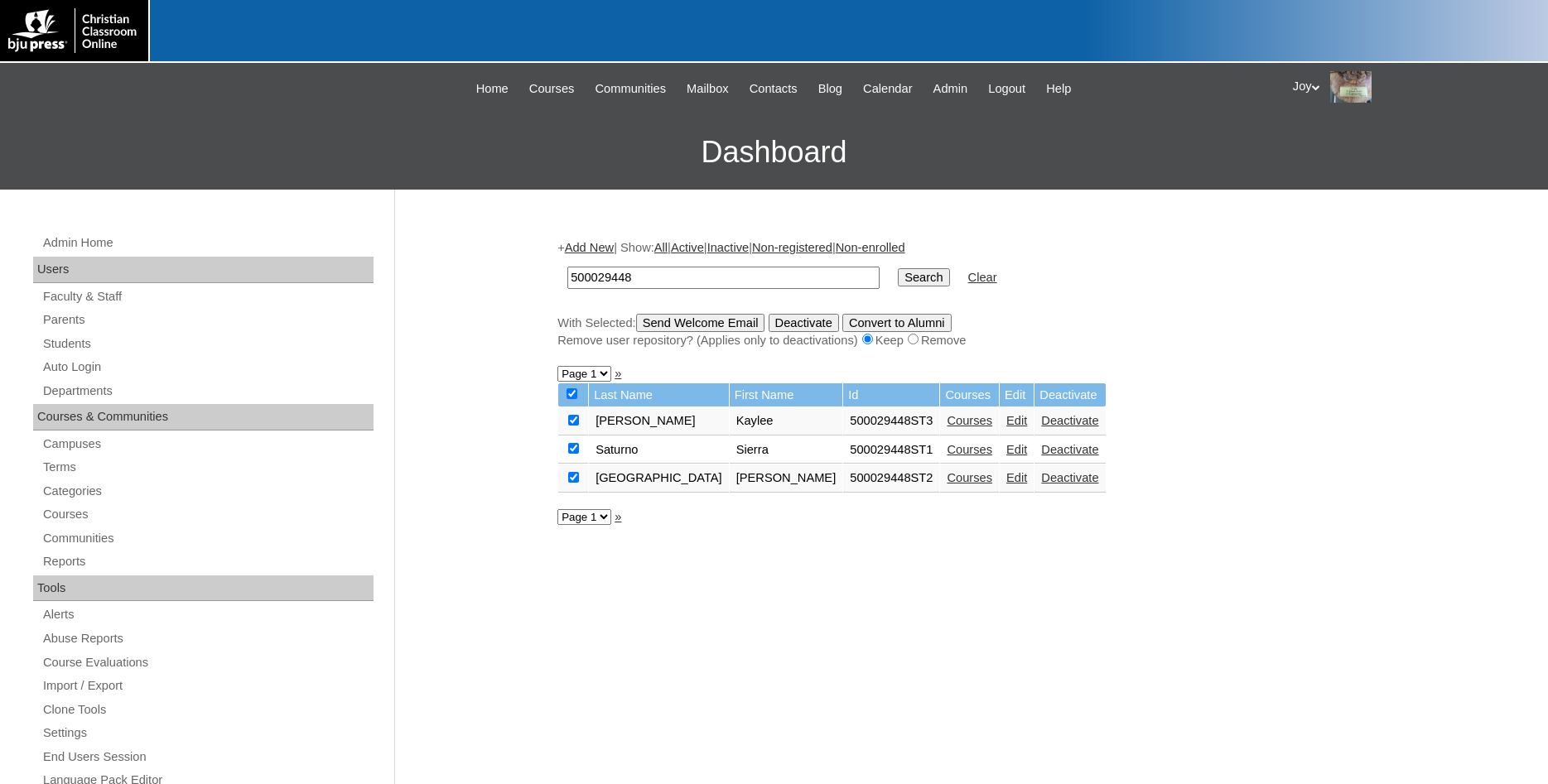
click at [723, 324] on input "Send Welcome Email" at bounding box center [701, 322] width 130 height 18
